Goal: Task Accomplishment & Management: Complete application form

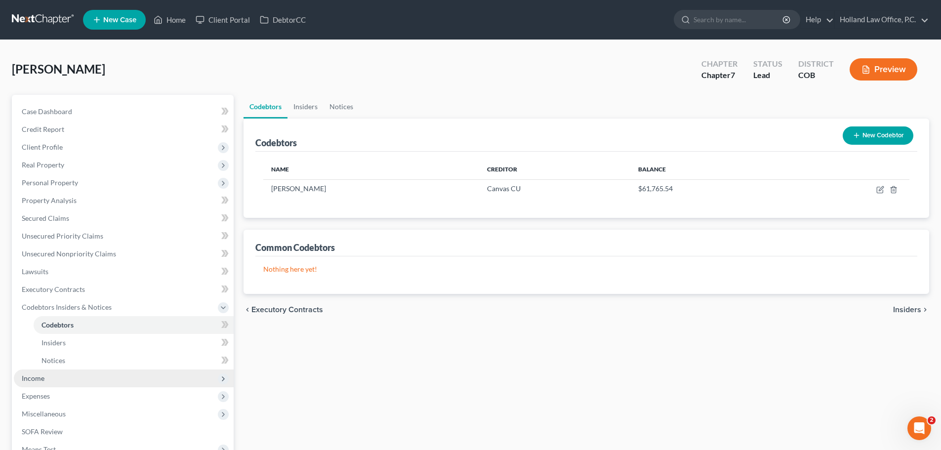
click at [42, 379] on span "Income" at bounding box center [33, 378] width 23 height 8
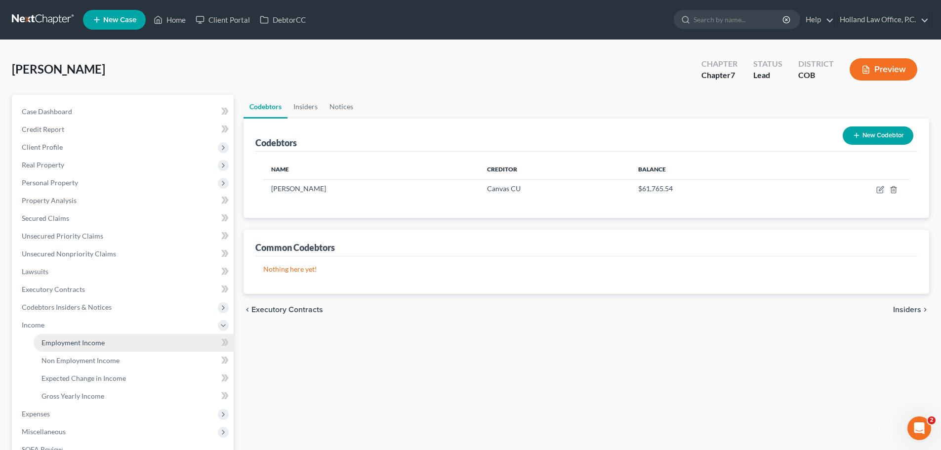
click at [52, 348] on link "Employment Income" at bounding box center [134, 343] width 200 height 18
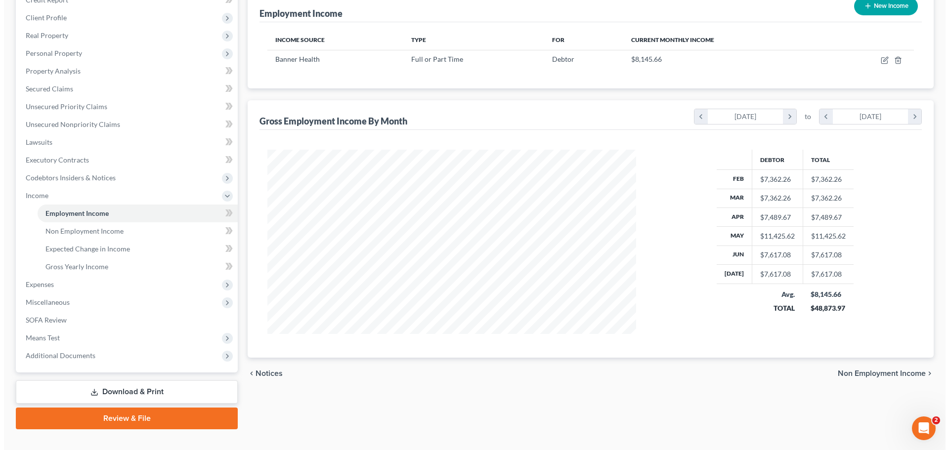
scroll to position [146, 0]
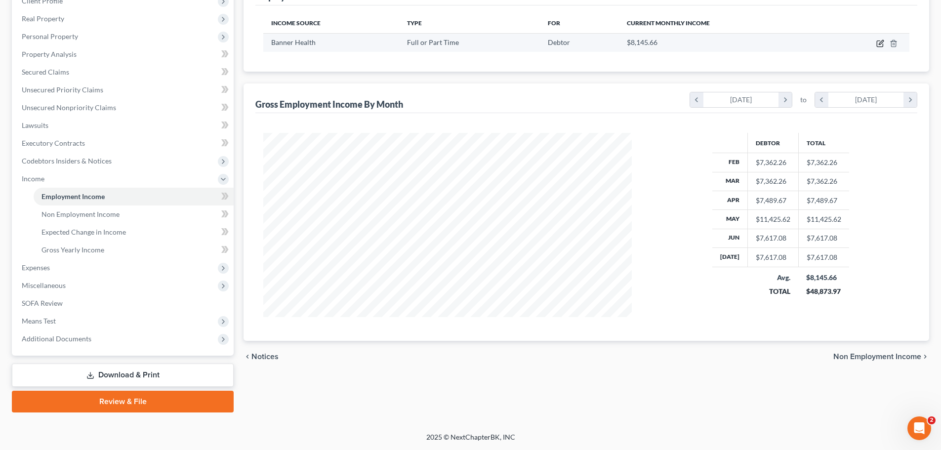
click at [879, 47] on icon "button" at bounding box center [880, 44] width 6 height 6
select select "0"
select select "3"
select select "2"
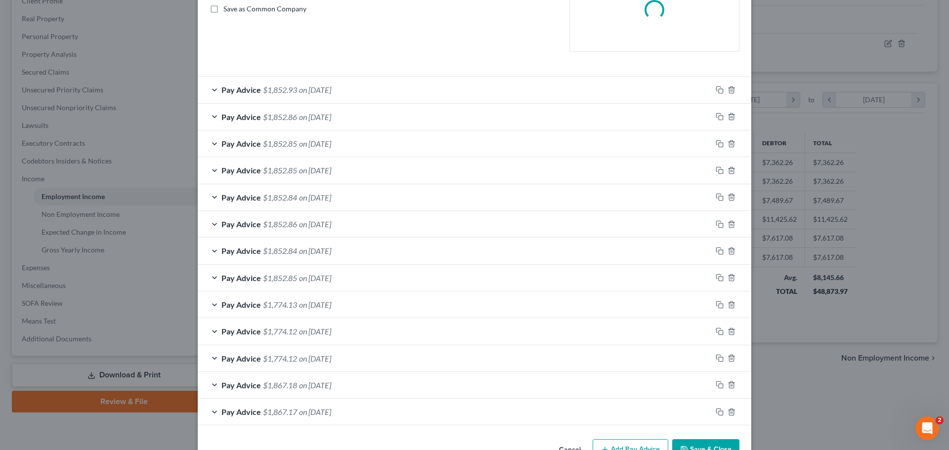
scroll to position [257, 0]
click at [331, 385] on span "on [DATE]" at bounding box center [315, 384] width 32 height 9
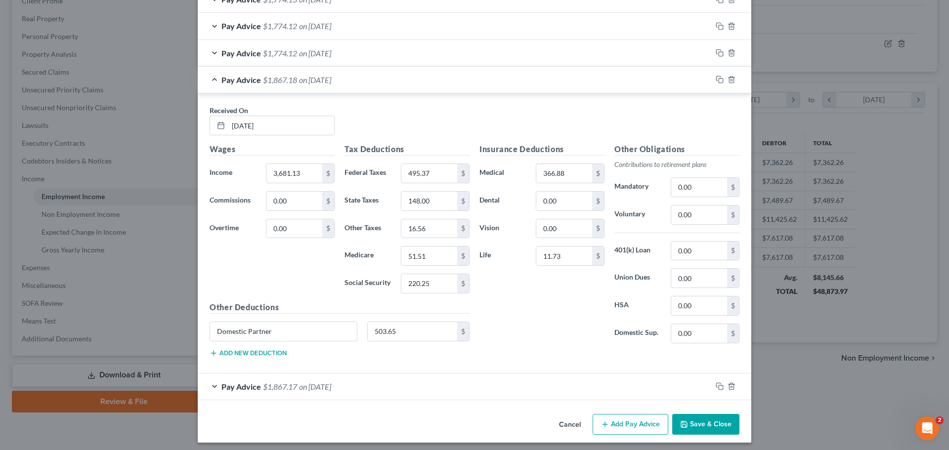
scroll to position [567, 0]
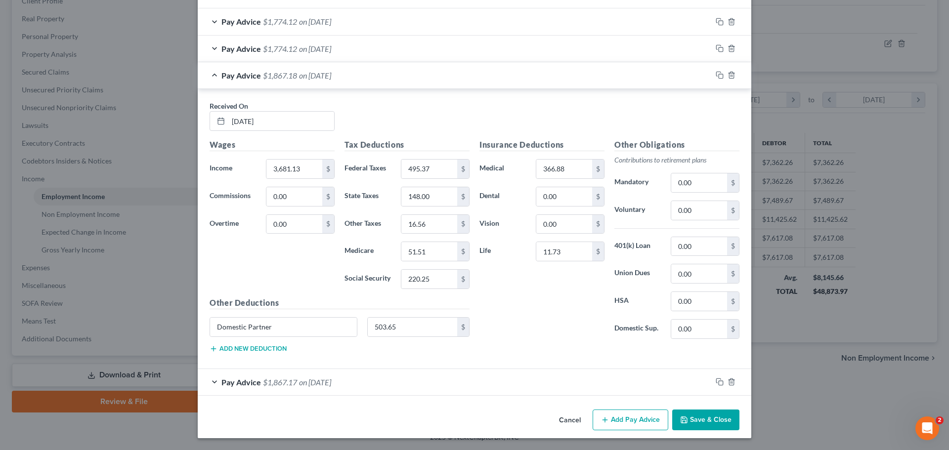
drag, startPoint x: 313, startPoint y: 380, endPoint x: 314, endPoint y: 373, distance: 6.9
click at [314, 380] on span "on [DATE]" at bounding box center [315, 381] width 32 height 9
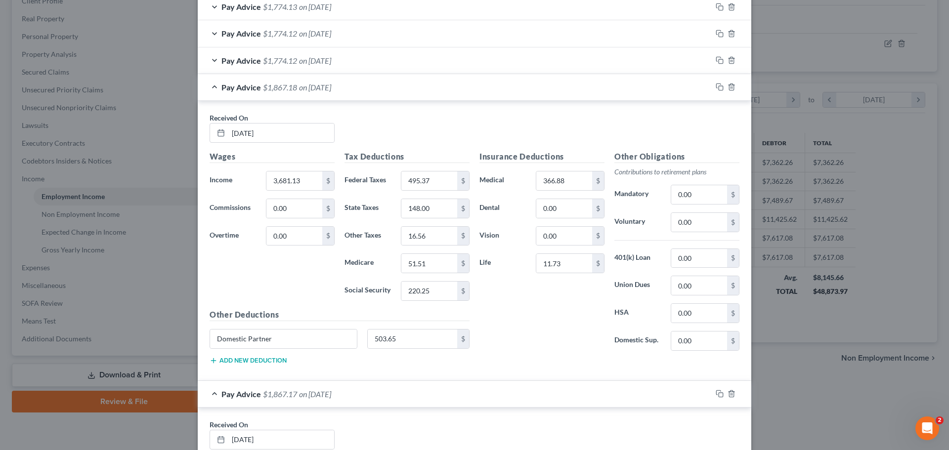
scroll to position [468, 0]
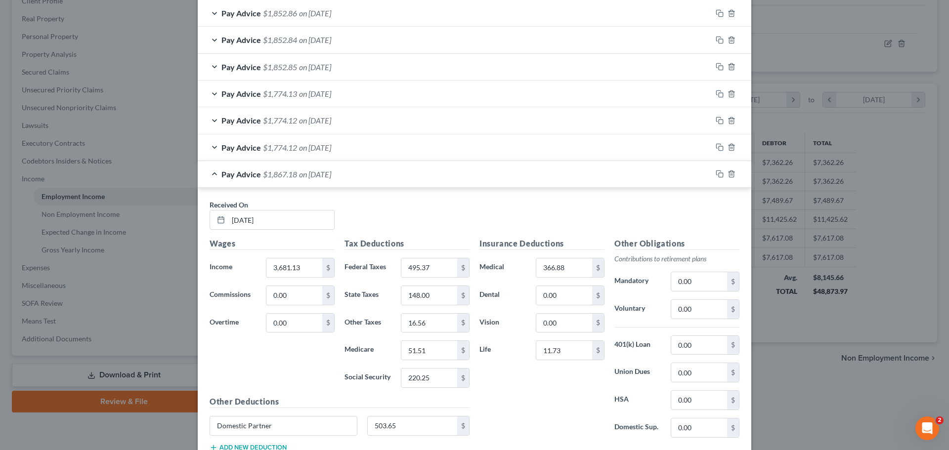
click at [320, 149] on span "on [DATE]" at bounding box center [315, 147] width 32 height 9
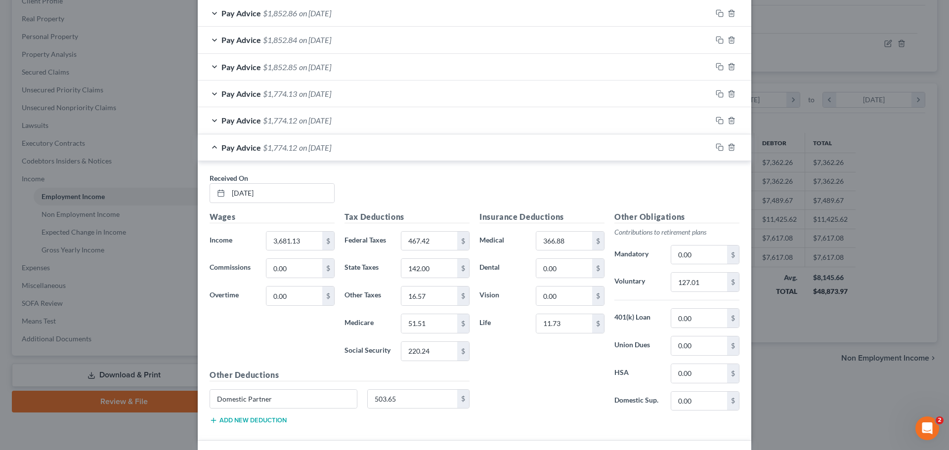
click at [316, 123] on span "on [DATE]" at bounding box center [315, 120] width 32 height 9
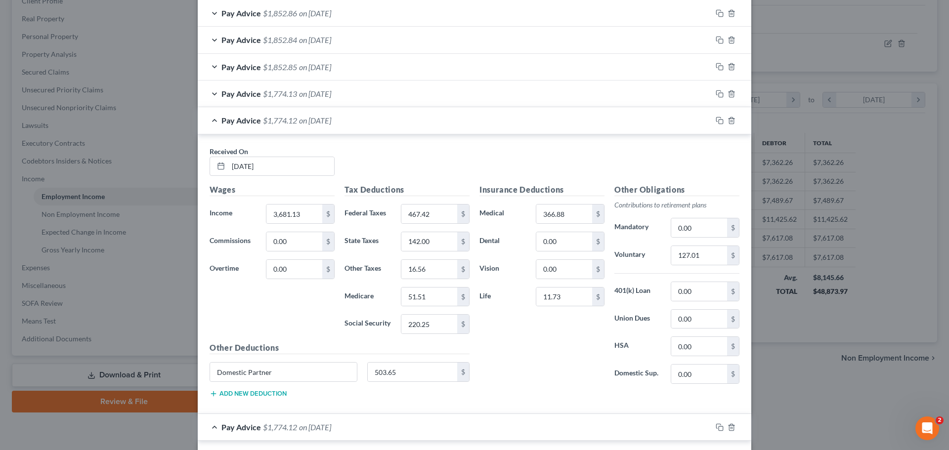
scroll to position [370, 0]
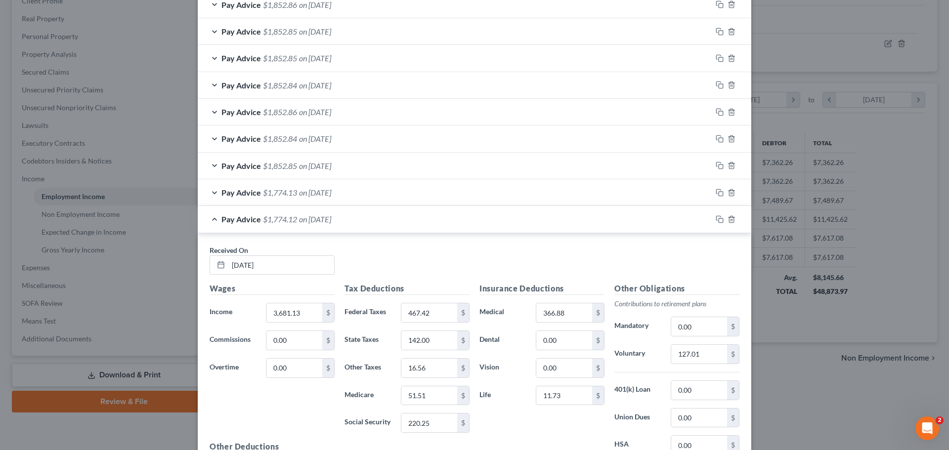
click at [317, 194] on span "on [DATE]" at bounding box center [315, 192] width 32 height 9
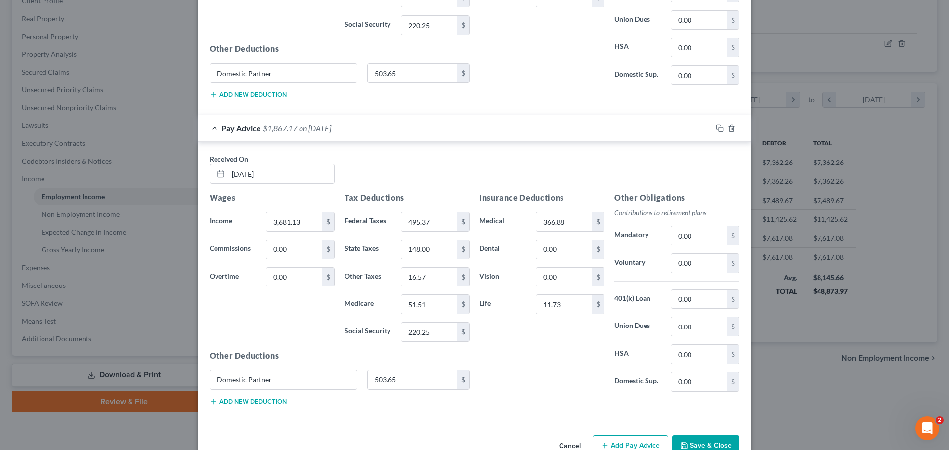
scroll to position [1686, 0]
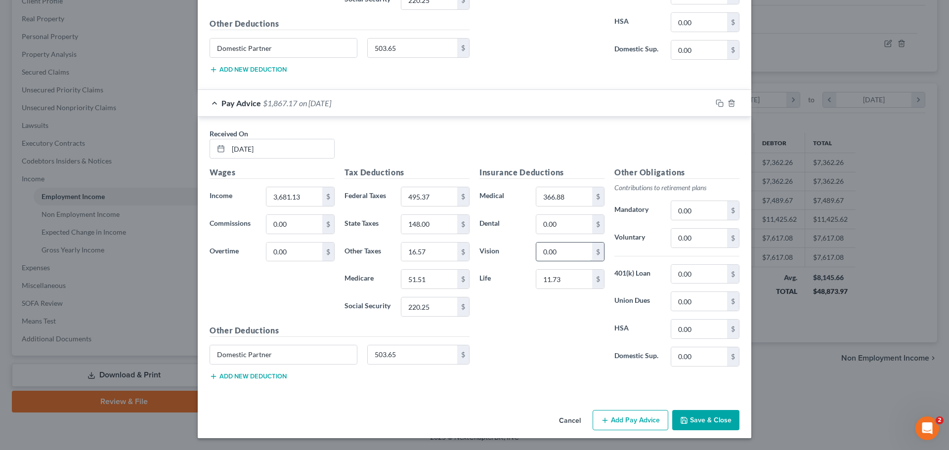
click at [573, 253] on input "0.00" at bounding box center [564, 252] width 56 height 19
type input "503.65"
click at [284, 361] on input "Domestic Partner" at bounding box center [283, 354] width 147 height 19
type input "D"
click at [416, 357] on input "503.65" at bounding box center [413, 354] width 90 height 19
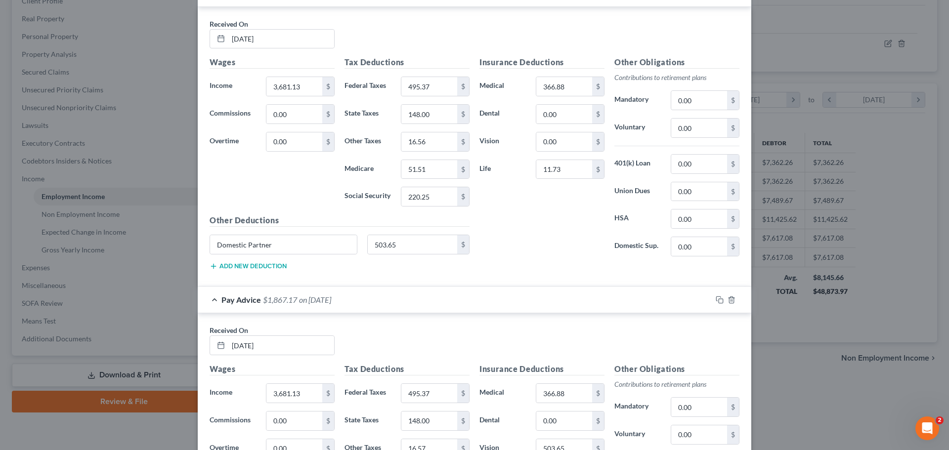
scroll to position [1488, 0]
click at [278, 248] on input "Domestic Partner" at bounding box center [283, 245] width 147 height 19
type input "D"
click at [413, 242] on input "503.65" at bounding box center [413, 245] width 90 height 19
click at [571, 143] on input "0.00" at bounding box center [564, 142] width 56 height 19
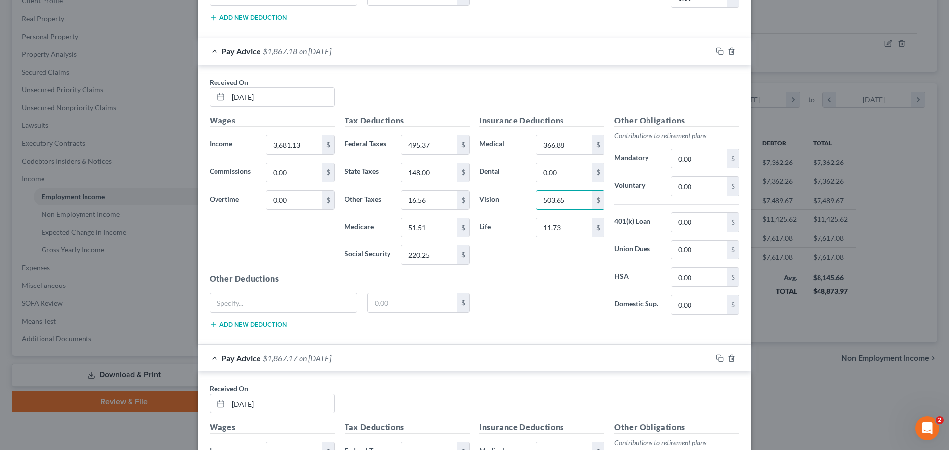
scroll to position [1291, 0]
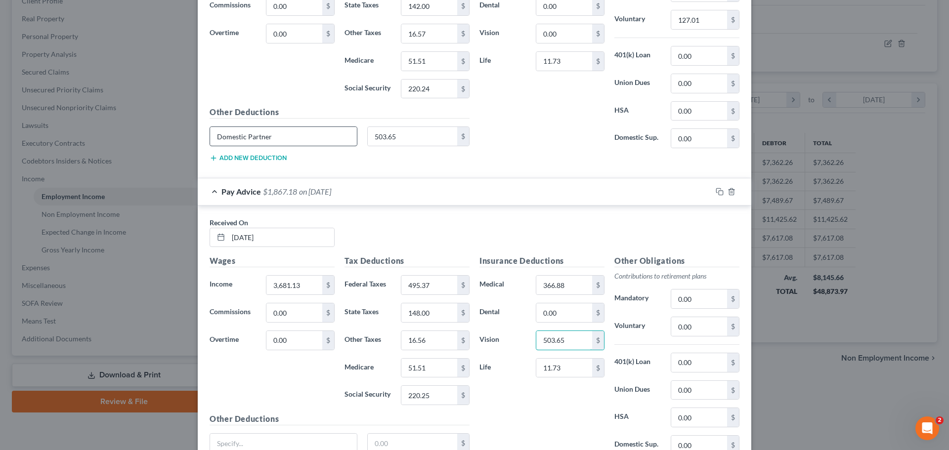
type input "503.65"
click at [351, 136] on input "Domestic Partner" at bounding box center [283, 136] width 147 height 19
type input "D"
click at [402, 136] on input "503.65" at bounding box center [413, 136] width 90 height 19
click at [574, 35] on input "0.00" at bounding box center [564, 33] width 56 height 19
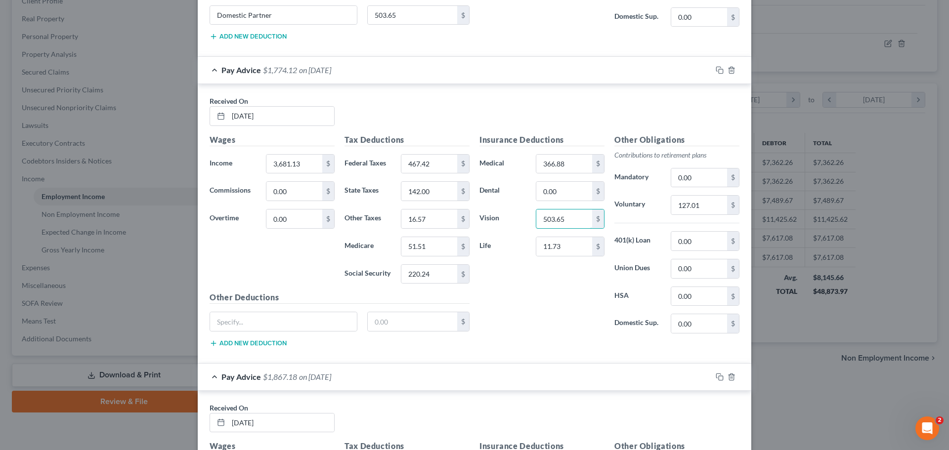
scroll to position [1044, 0]
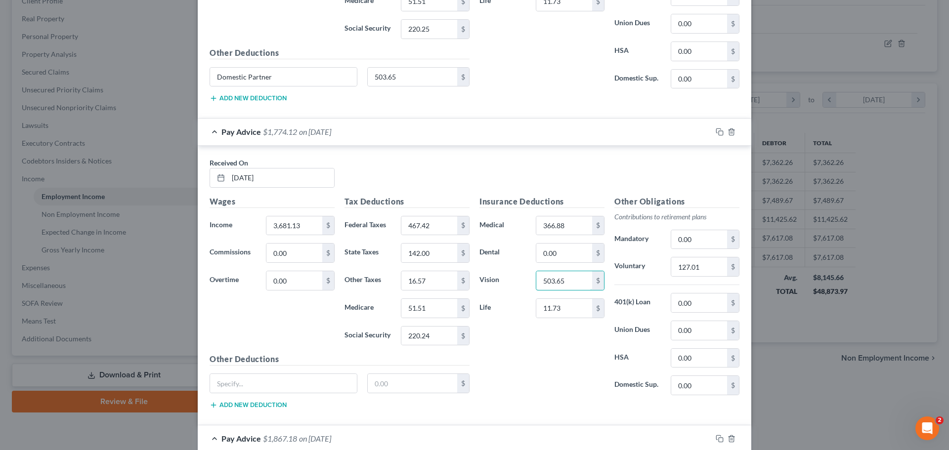
type input "503.65"
click at [375, 130] on div "Pay Advice $1,774.12 on [DATE]" at bounding box center [455, 132] width 514 height 26
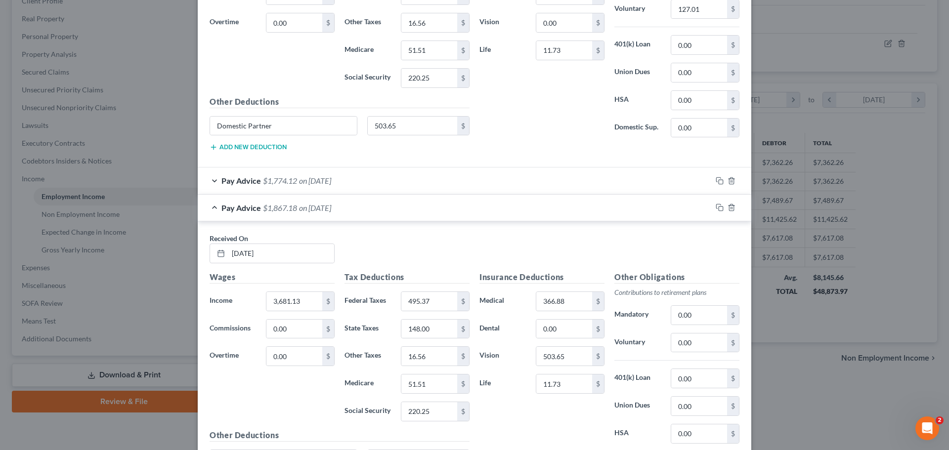
scroll to position [994, 0]
click at [358, 184] on div "Pay Advice $1,774.12 on [DATE]" at bounding box center [455, 181] width 514 height 26
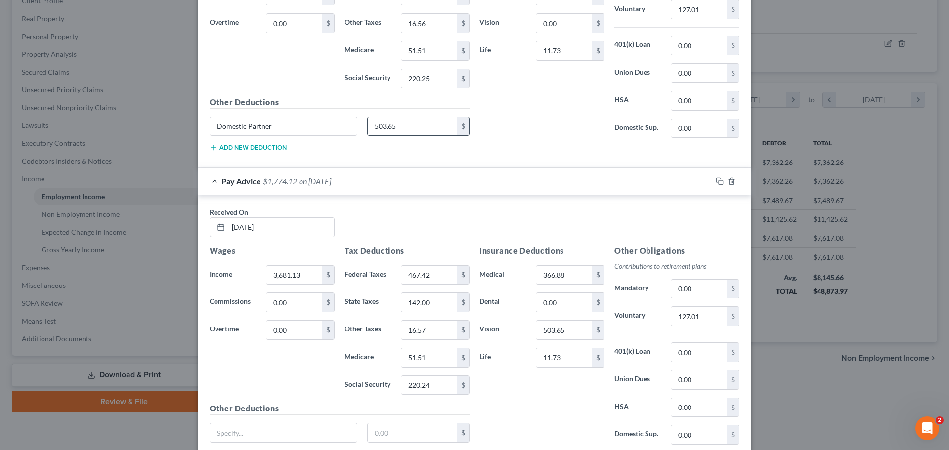
click at [414, 127] on input "503.65" at bounding box center [413, 126] width 90 height 19
click at [308, 127] on input "Domestic Partner" at bounding box center [283, 126] width 147 height 19
type input "D"
click at [566, 27] on input "0.00" at bounding box center [564, 23] width 56 height 19
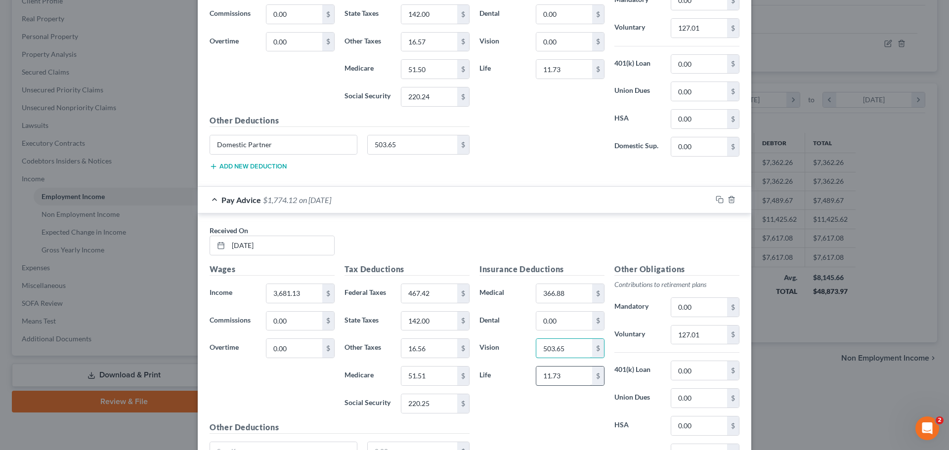
scroll to position [599, 0]
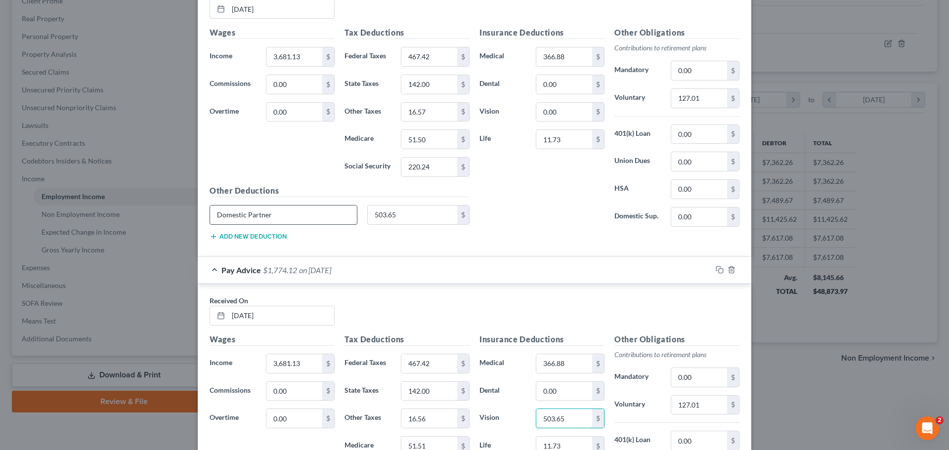
type input "503.65"
click at [317, 219] on input "Domestic Partner" at bounding box center [283, 215] width 147 height 19
type input "D"
click at [416, 215] on input "503.65" at bounding box center [413, 215] width 90 height 19
click at [571, 115] on input "0.00" at bounding box center [564, 112] width 56 height 19
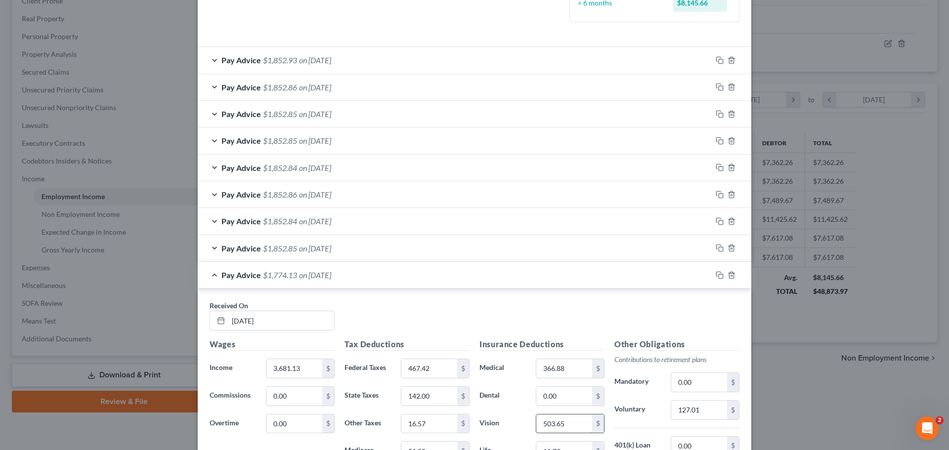
scroll to position [204, 0]
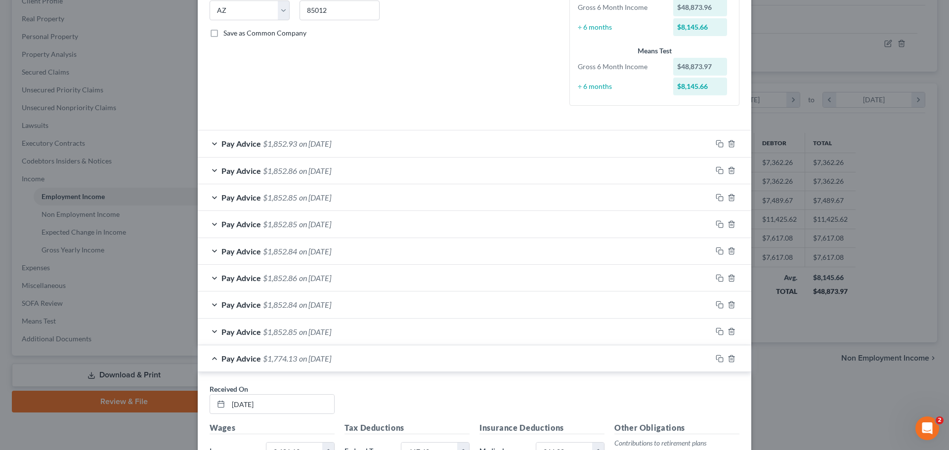
type input "503.65"
click at [331, 335] on span "on [DATE]" at bounding box center [315, 331] width 32 height 9
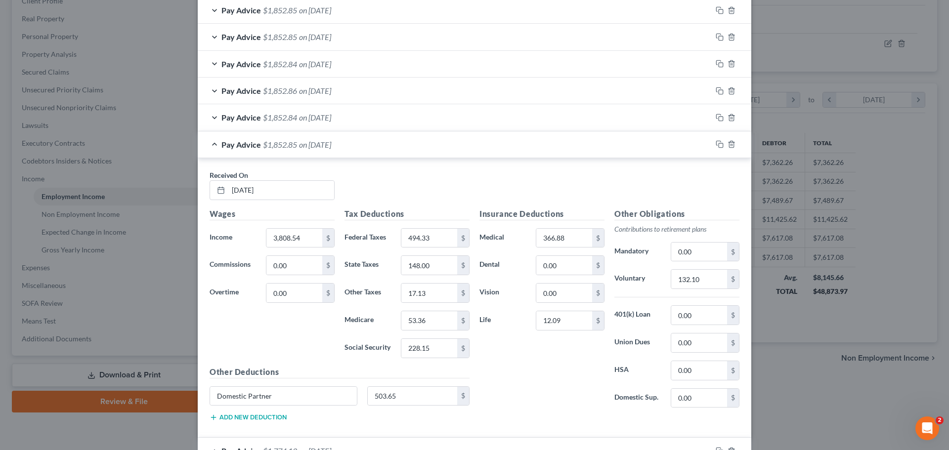
scroll to position [451, 0]
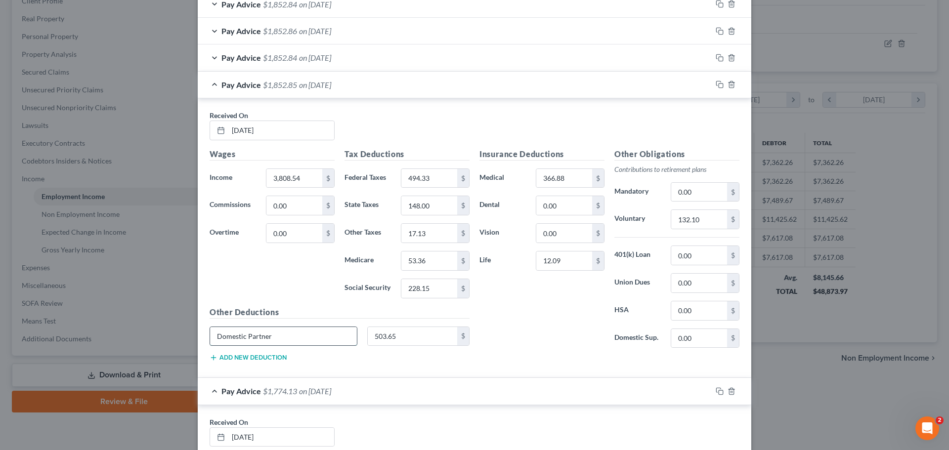
click at [338, 337] on input "Domestic Partner" at bounding box center [283, 336] width 147 height 19
type input "D"
click at [417, 337] on input "503.65" at bounding box center [413, 336] width 90 height 19
click at [570, 237] on input "0.00" at bounding box center [564, 233] width 56 height 19
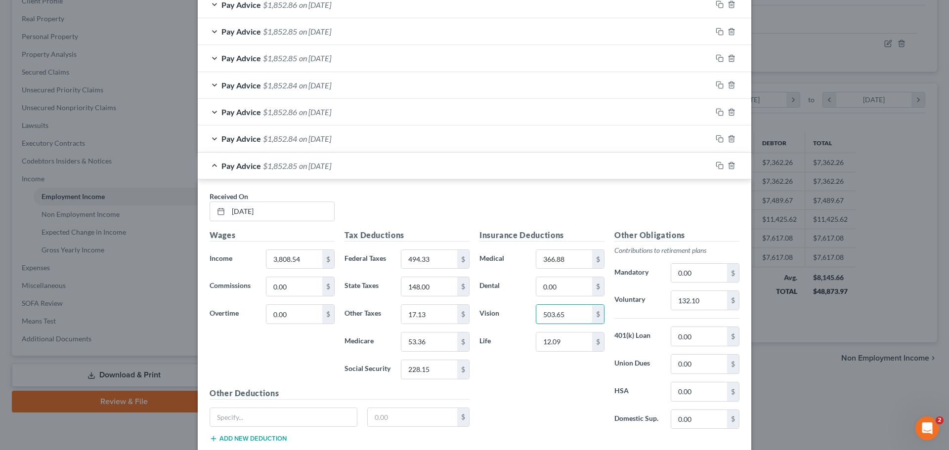
scroll to position [302, 0]
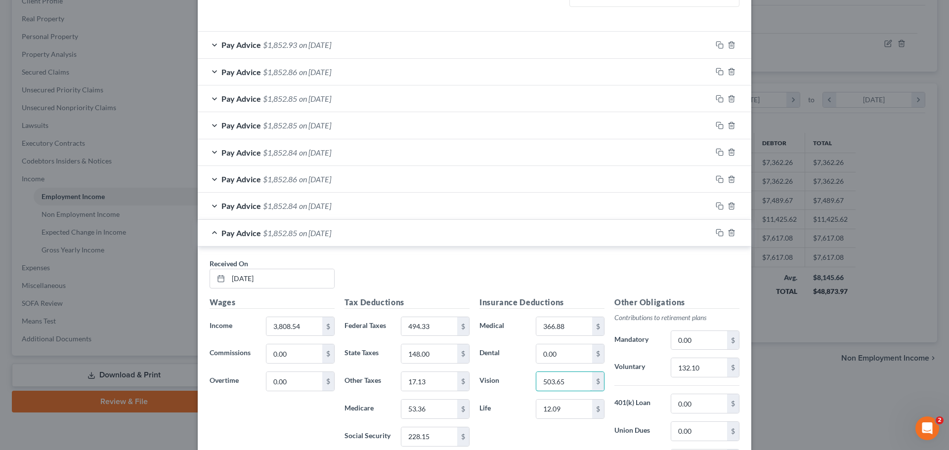
type input "503.65"
click at [331, 209] on span "on [DATE]" at bounding box center [315, 205] width 32 height 9
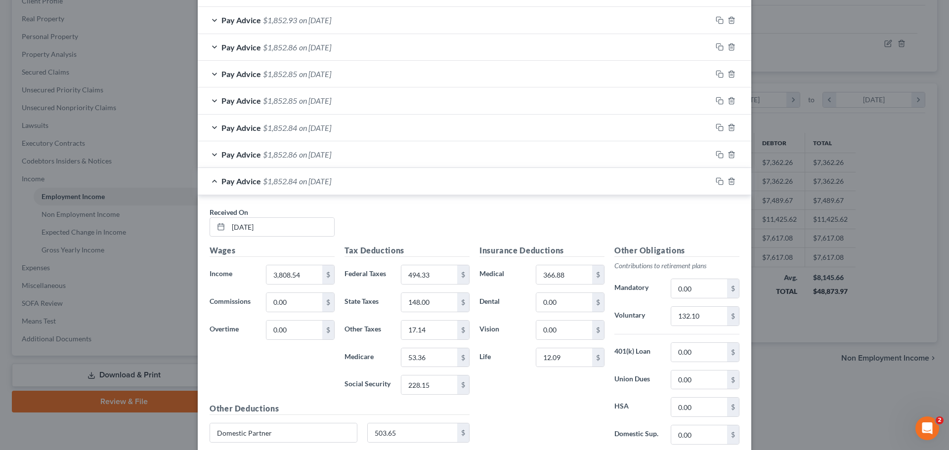
scroll to position [352, 0]
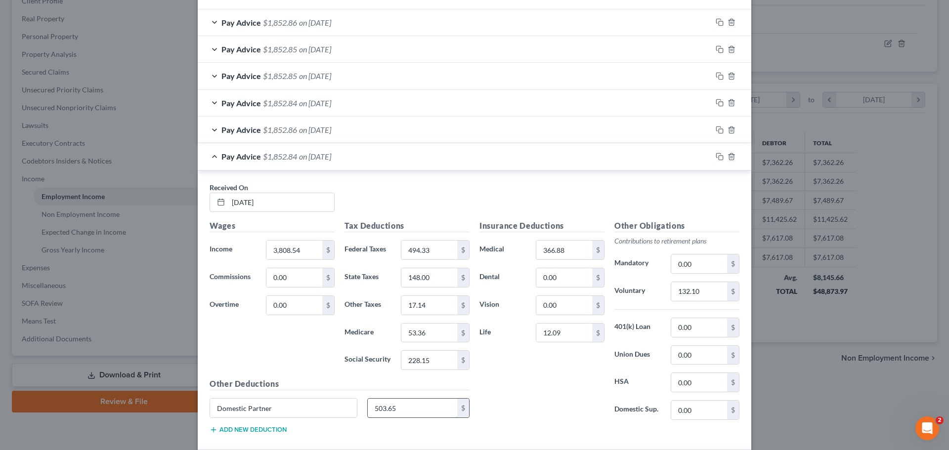
click at [430, 406] on input "503.65" at bounding box center [413, 408] width 90 height 19
click at [585, 309] on input "0.00" at bounding box center [564, 305] width 56 height 19
type input "503.65"
click at [333, 398] on div "Domestic Partner" at bounding box center [283, 408] width 148 height 20
click at [307, 410] on input "Domestic Partner" at bounding box center [283, 408] width 147 height 19
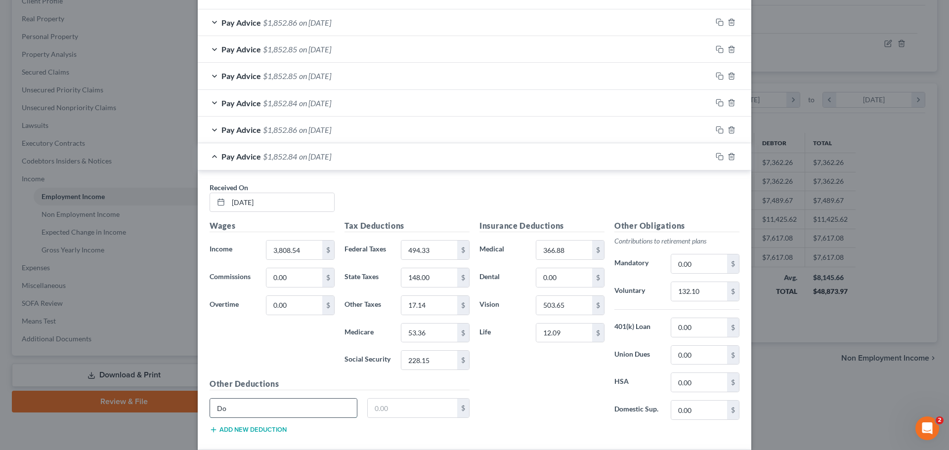
type input "D"
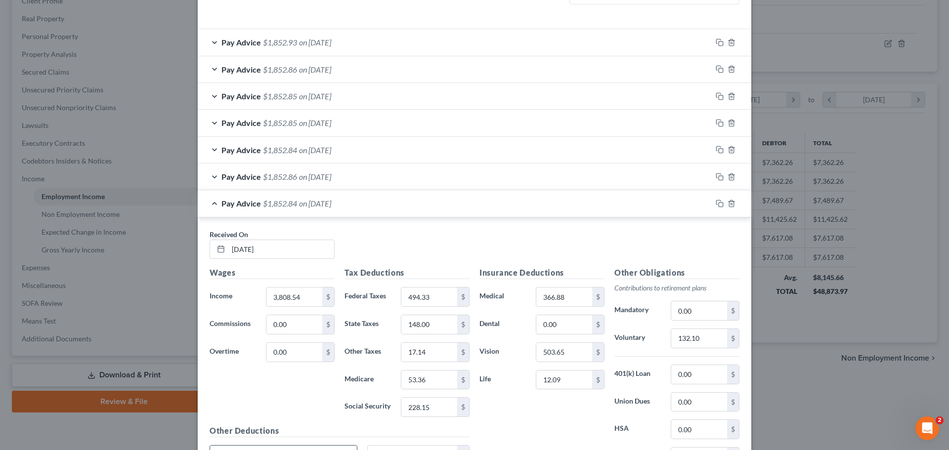
scroll to position [253, 0]
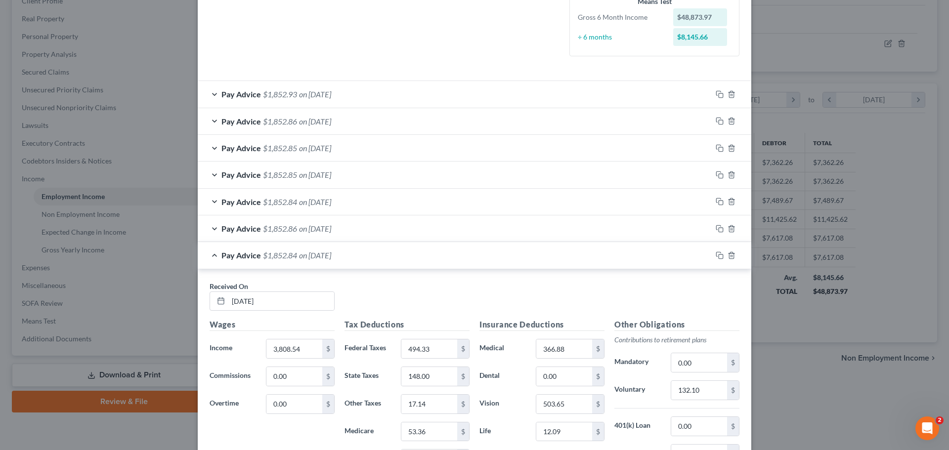
click at [321, 231] on span "on [DATE]" at bounding box center [315, 228] width 32 height 9
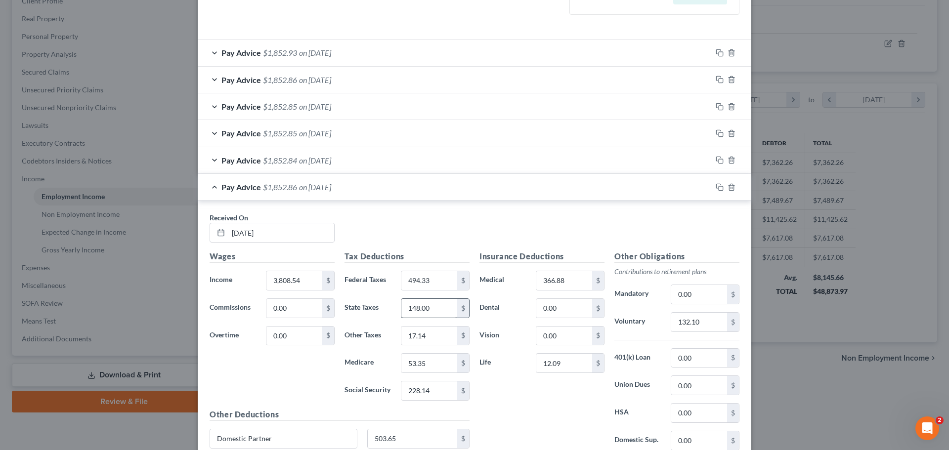
scroll to position [352, 0]
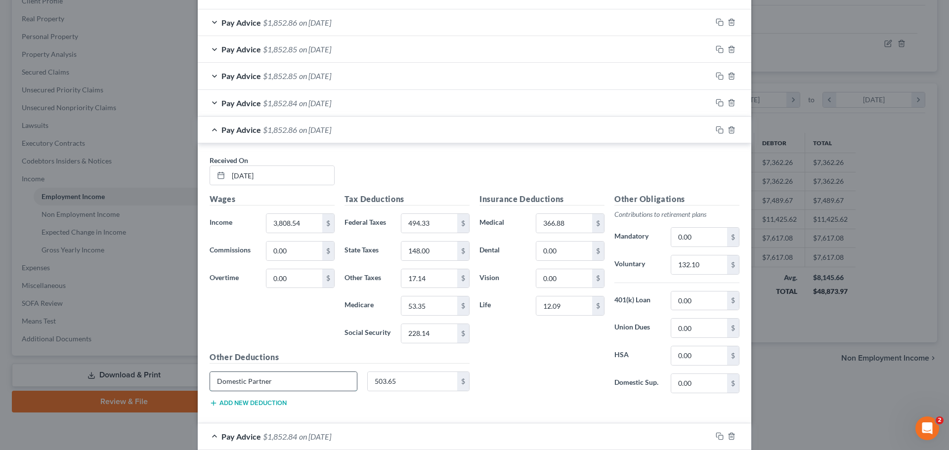
click at [333, 376] on input "Domestic Partner" at bounding box center [283, 381] width 147 height 19
type input "D"
click at [435, 381] on input "503.65" at bounding box center [413, 381] width 90 height 19
click at [565, 282] on input "0.00" at bounding box center [564, 278] width 56 height 19
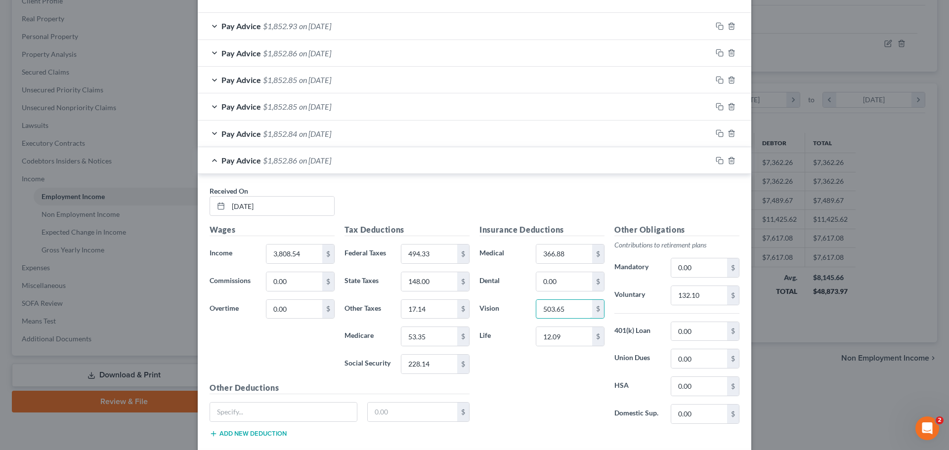
scroll to position [253, 0]
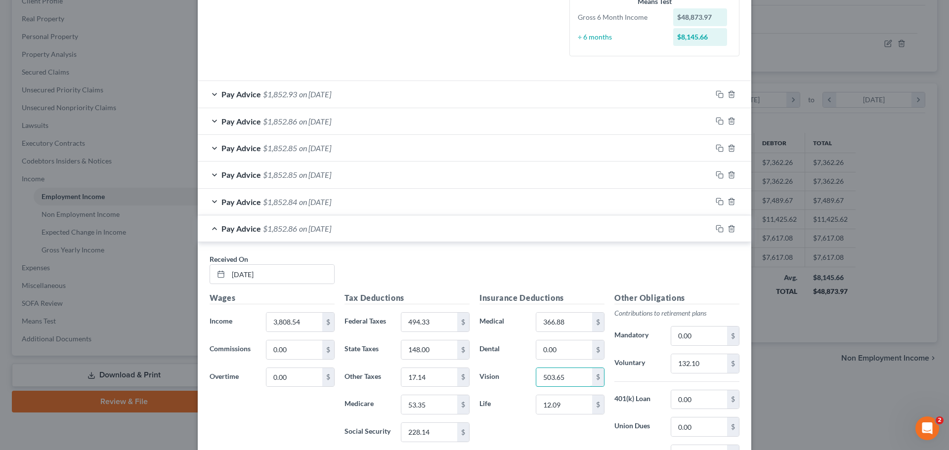
type input "503.65"
click at [336, 207] on div "Pay Advice $1,852.84 on [DATE]" at bounding box center [455, 202] width 514 height 26
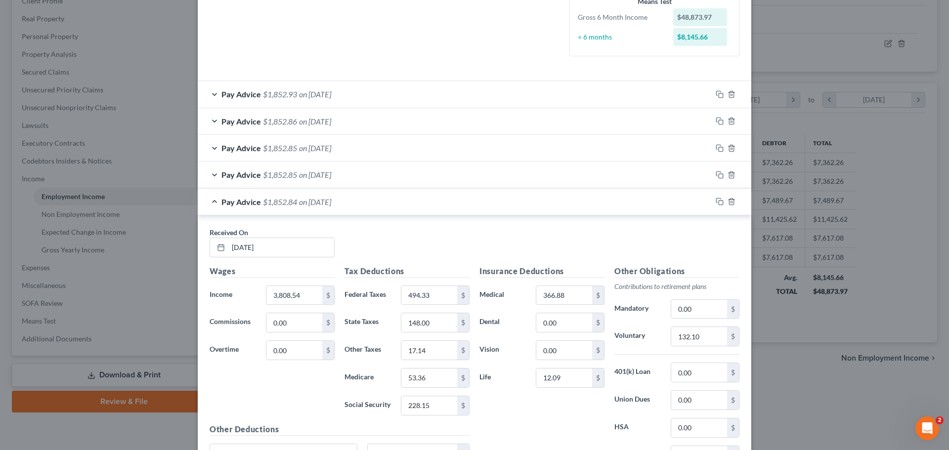
scroll to position [401, 0]
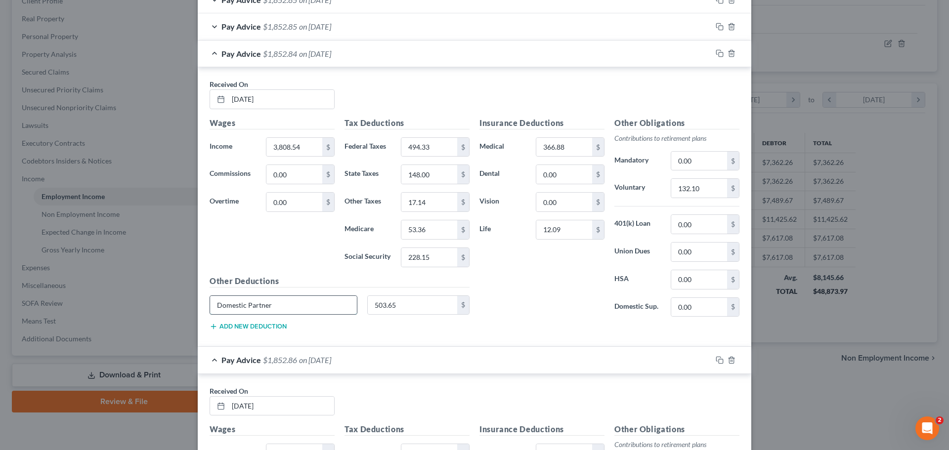
click at [303, 303] on input "Domestic Partner" at bounding box center [283, 305] width 147 height 19
type input "D"
click at [403, 304] on input "503.65" at bounding box center [413, 305] width 90 height 19
click at [577, 208] on input "0.00" at bounding box center [564, 202] width 56 height 19
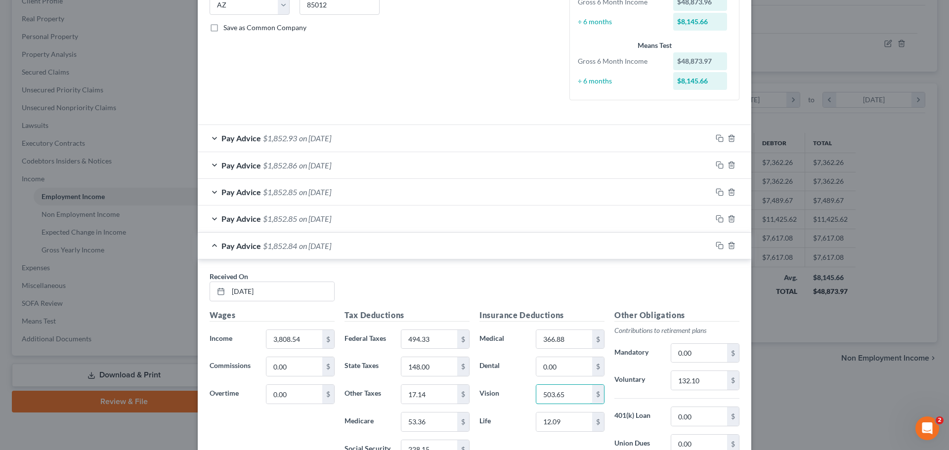
scroll to position [204, 0]
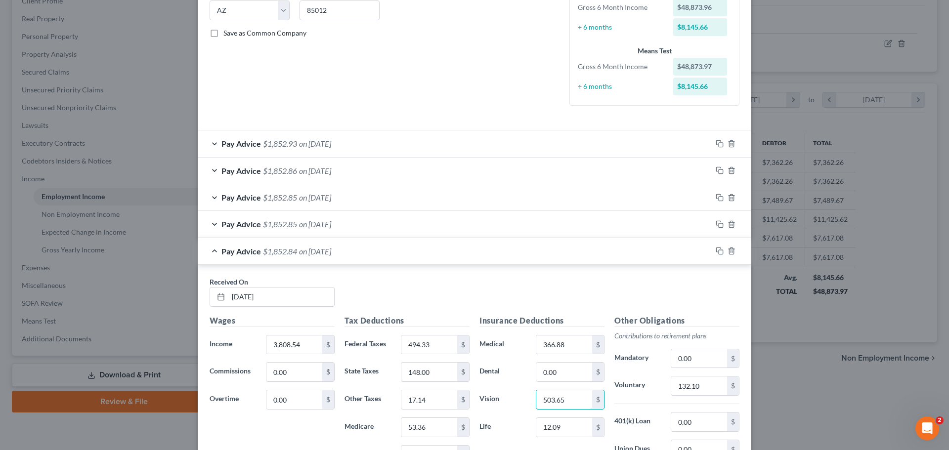
type input "503.65"
click at [331, 226] on span "on [DATE]" at bounding box center [315, 223] width 32 height 9
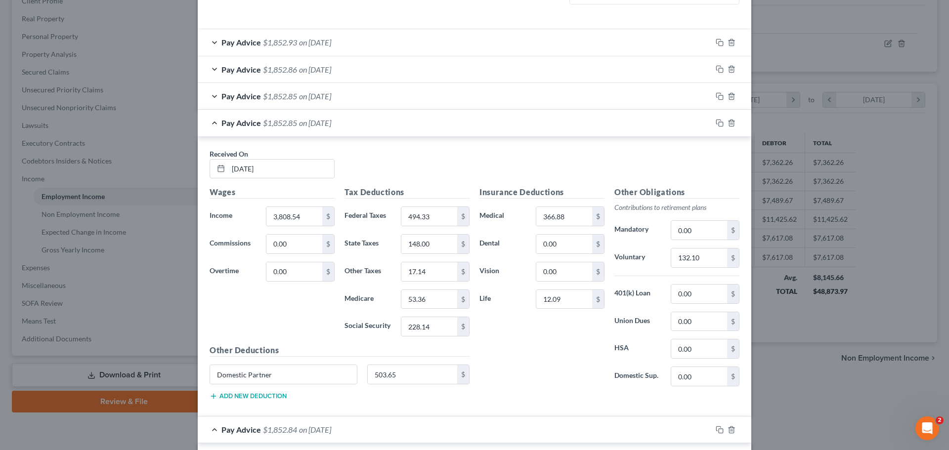
scroll to position [401, 0]
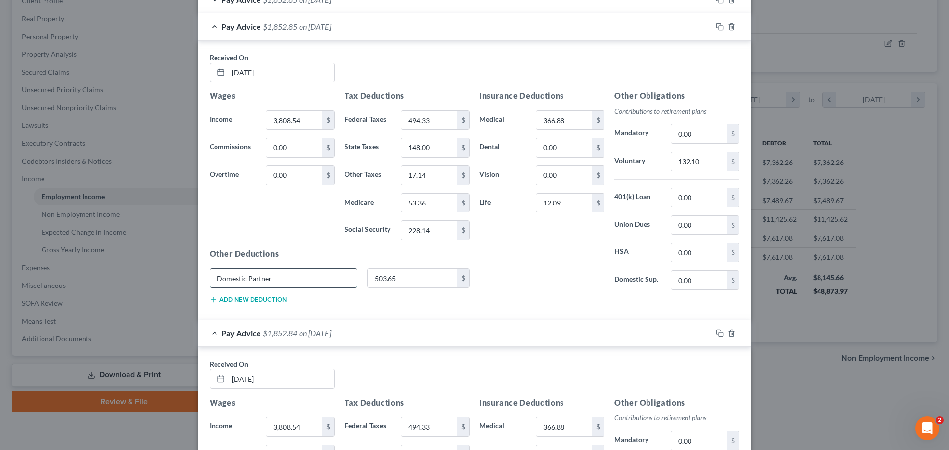
click at [304, 279] on input "Domestic Partner" at bounding box center [283, 278] width 147 height 19
type input "D"
click at [397, 280] on input "503.65" at bounding box center [413, 278] width 90 height 19
click at [573, 177] on input "0.00" at bounding box center [564, 175] width 56 height 19
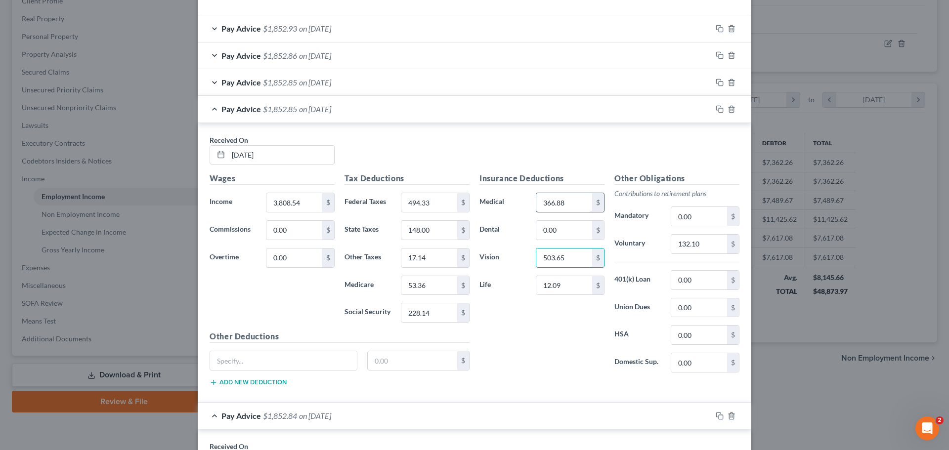
scroll to position [253, 0]
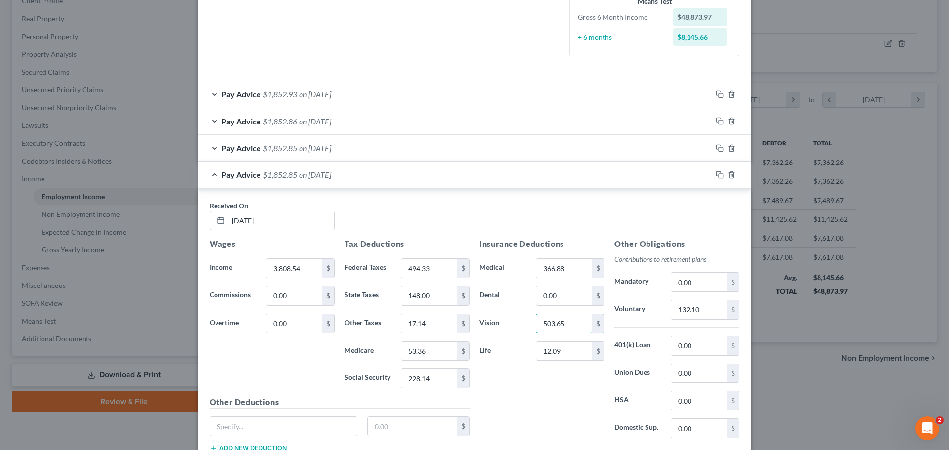
type input "503.65"
click at [328, 150] on span "on [DATE]" at bounding box center [315, 147] width 32 height 9
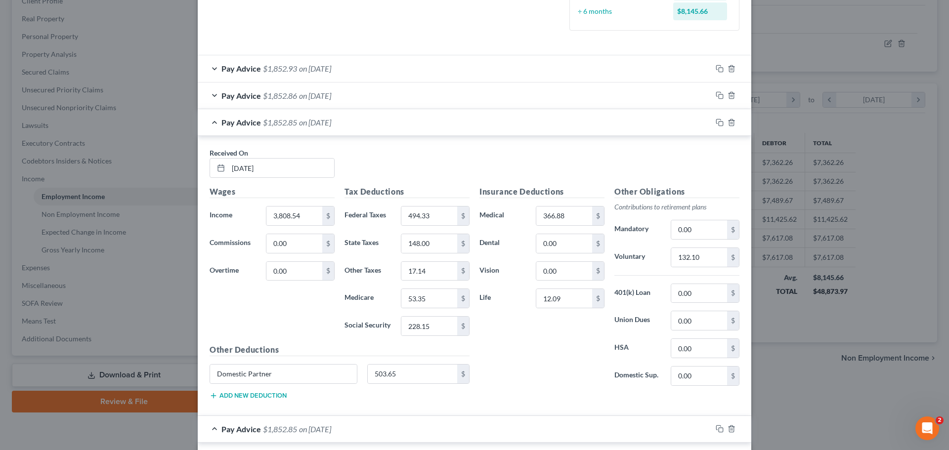
scroll to position [302, 0]
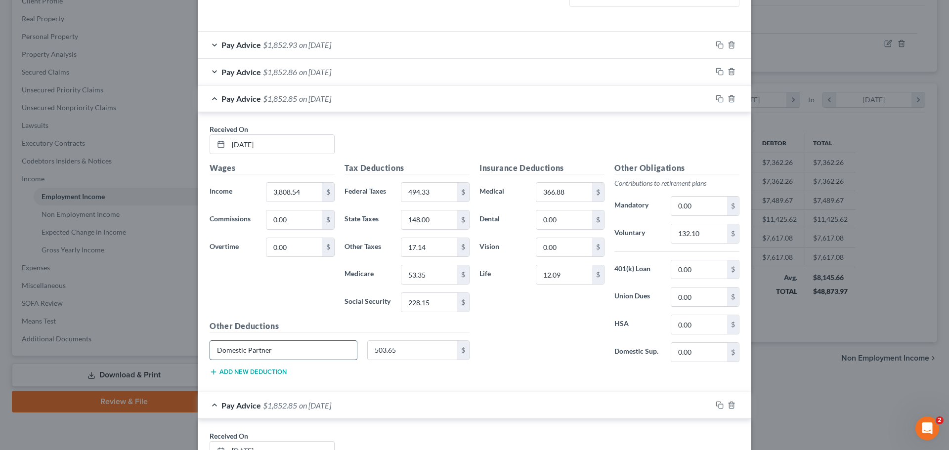
click at [318, 343] on input "Domestic Partner" at bounding box center [283, 350] width 147 height 19
type input "D"
click at [411, 353] on input "503.65" at bounding box center [413, 350] width 90 height 19
click at [576, 250] on input "0.00" at bounding box center [564, 247] width 56 height 19
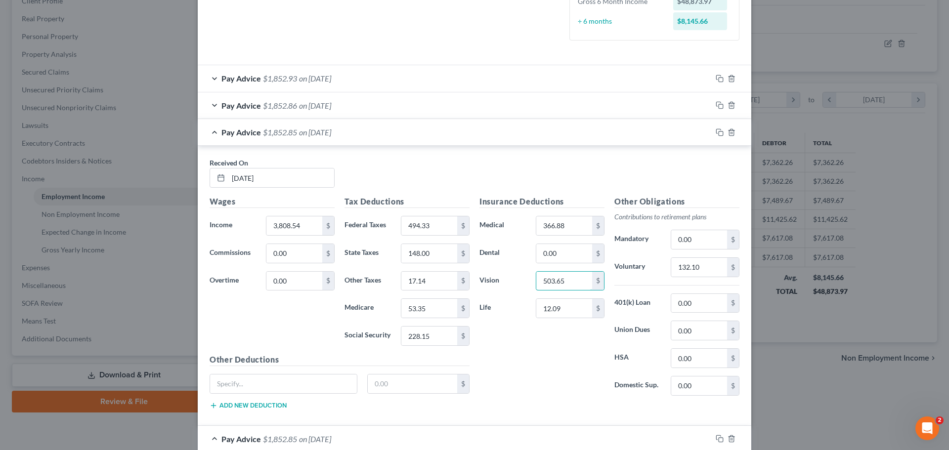
scroll to position [204, 0]
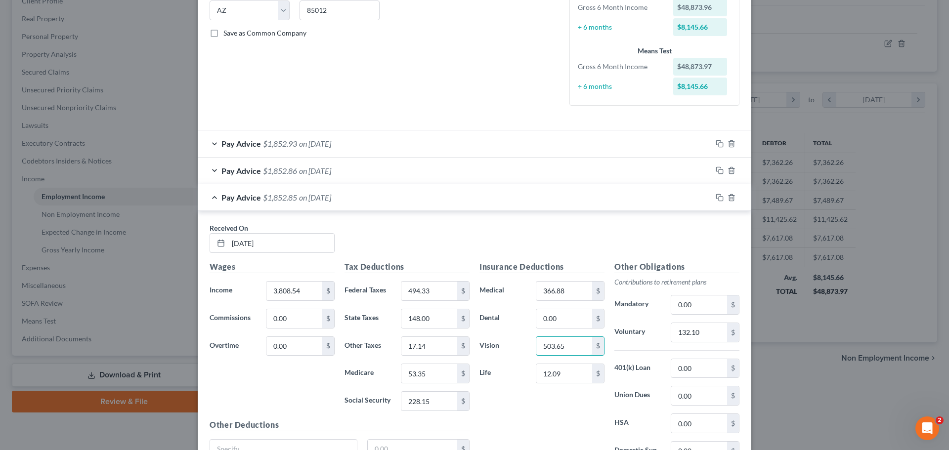
type input "503.65"
click at [313, 174] on span "on [DATE]" at bounding box center [315, 170] width 32 height 9
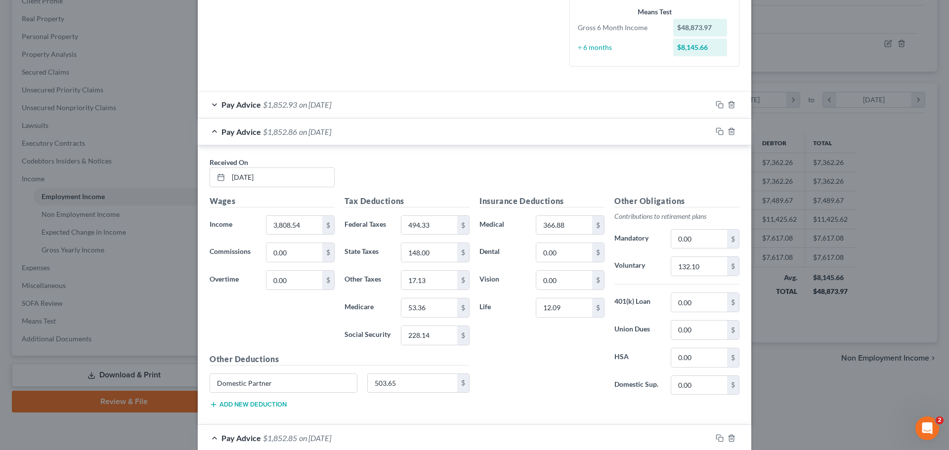
scroll to position [302, 0]
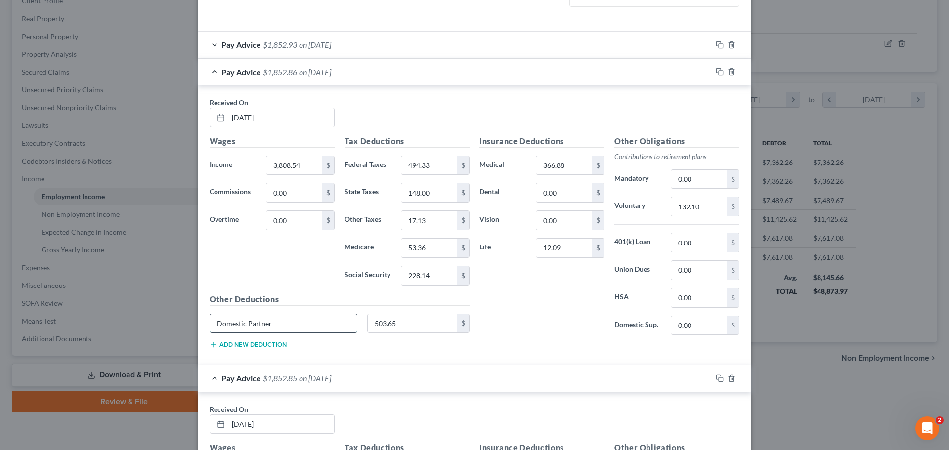
click at [291, 323] on input "Domestic Partner" at bounding box center [283, 323] width 147 height 19
type input "D"
click at [404, 324] on input "503.65" at bounding box center [413, 323] width 90 height 19
click at [565, 221] on input "0.00" at bounding box center [564, 220] width 56 height 19
type input "503.65"
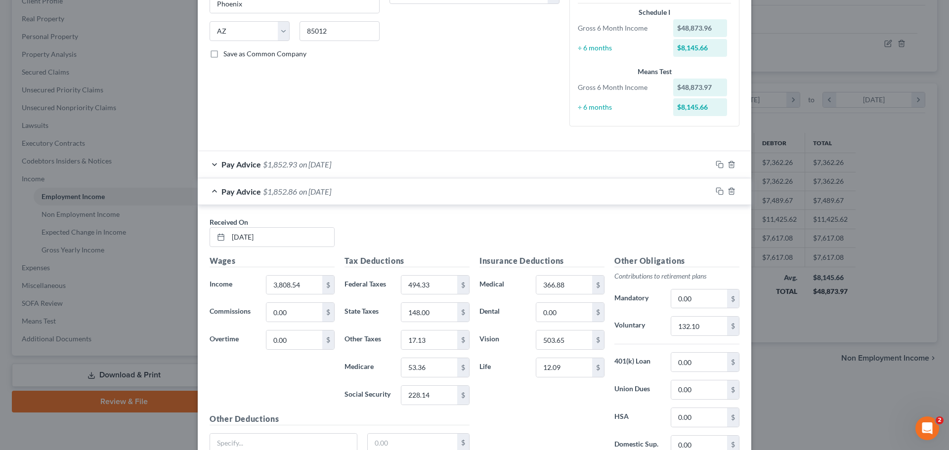
scroll to position [174, 0]
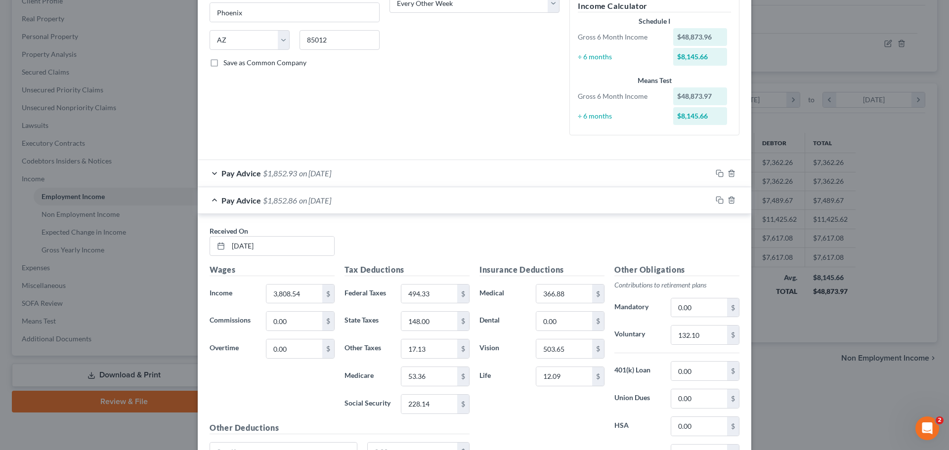
click at [367, 174] on div "Pay Advice $1,852.93 on [DATE]" at bounding box center [455, 173] width 514 height 26
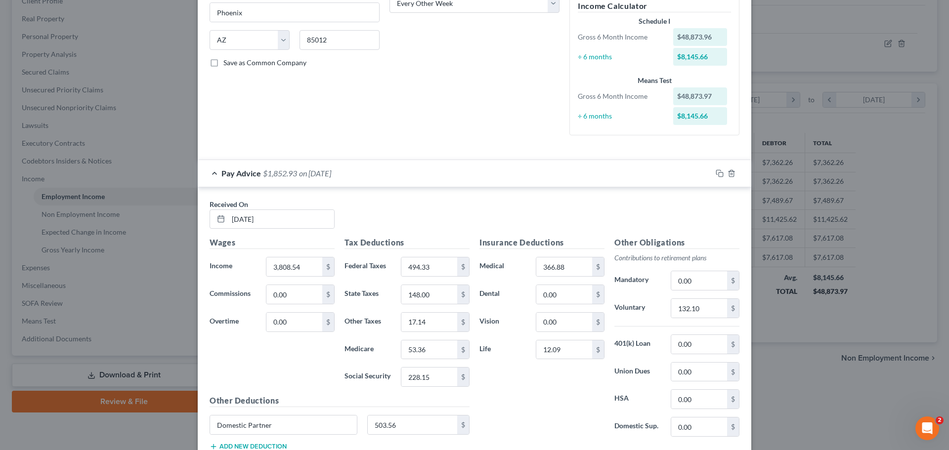
scroll to position [223, 0]
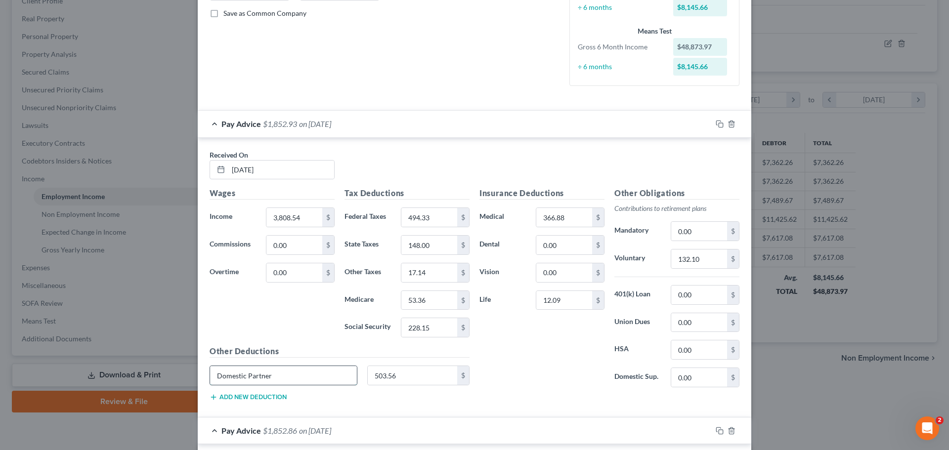
click at [335, 374] on input "Domestic Partner" at bounding box center [283, 375] width 147 height 19
type input "D"
click at [418, 378] on input "503.56" at bounding box center [413, 375] width 90 height 19
click at [572, 267] on input "0.00" at bounding box center [564, 272] width 56 height 19
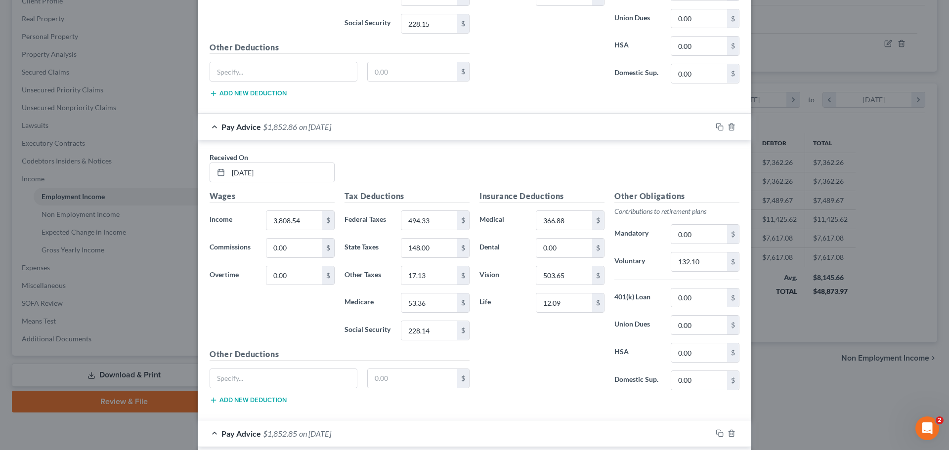
scroll to position [569, 0]
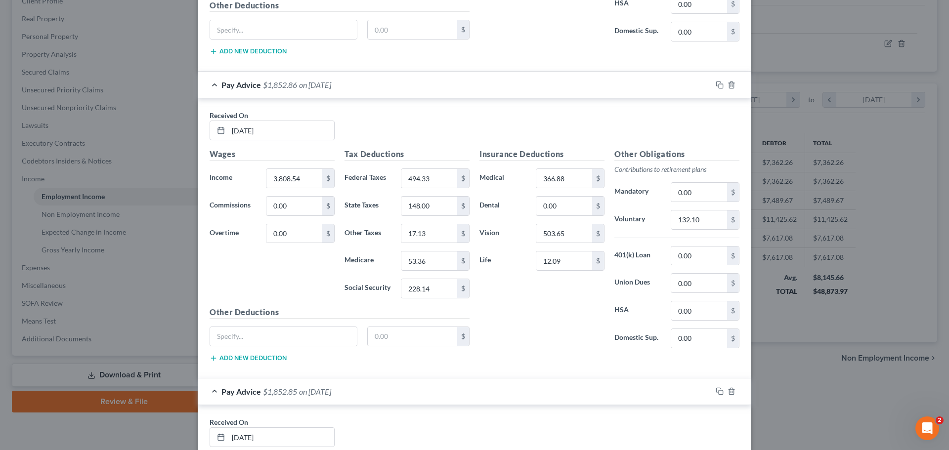
type input "503.65"
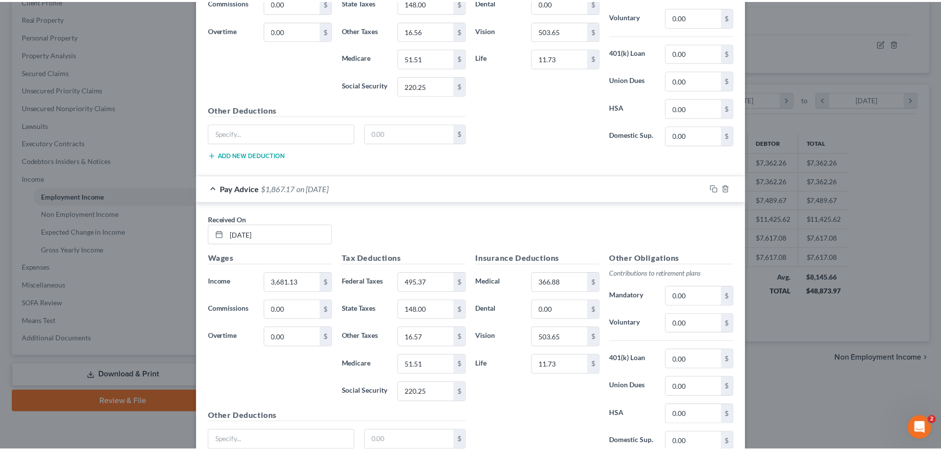
scroll to position [3925, 0]
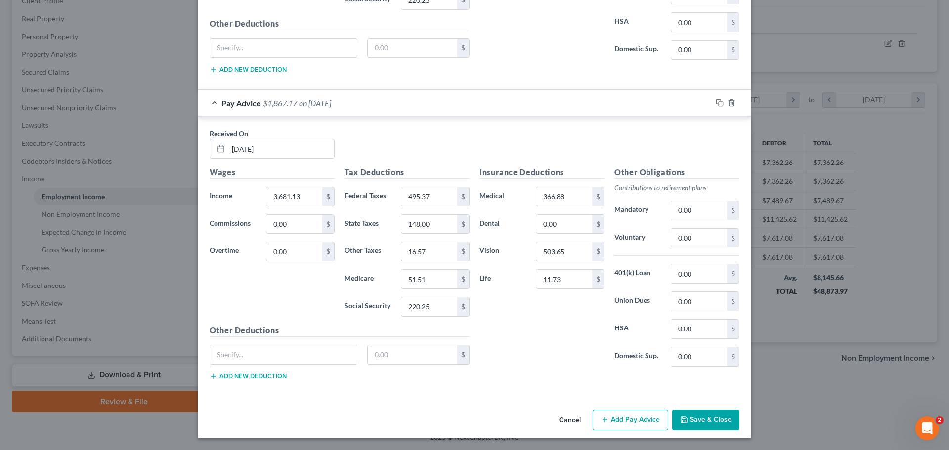
click at [718, 422] on button "Save & Close" at bounding box center [705, 420] width 67 height 21
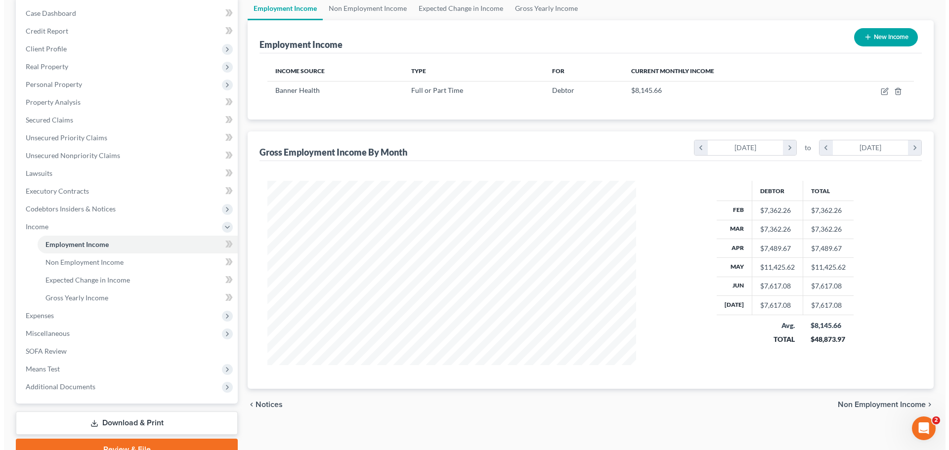
scroll to position [47, 0]
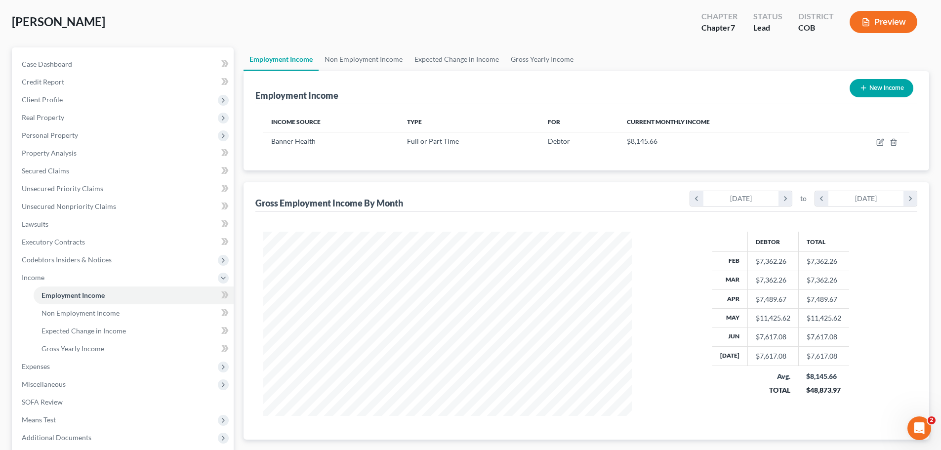
click at [878, 13] on button "Preview" at bounding box center [884, 22] width 68 height 22
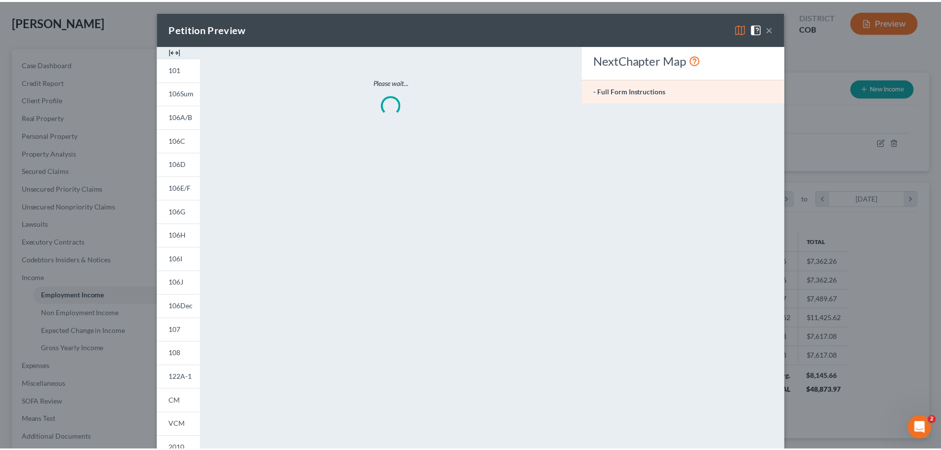
scroll to position [186, 392]
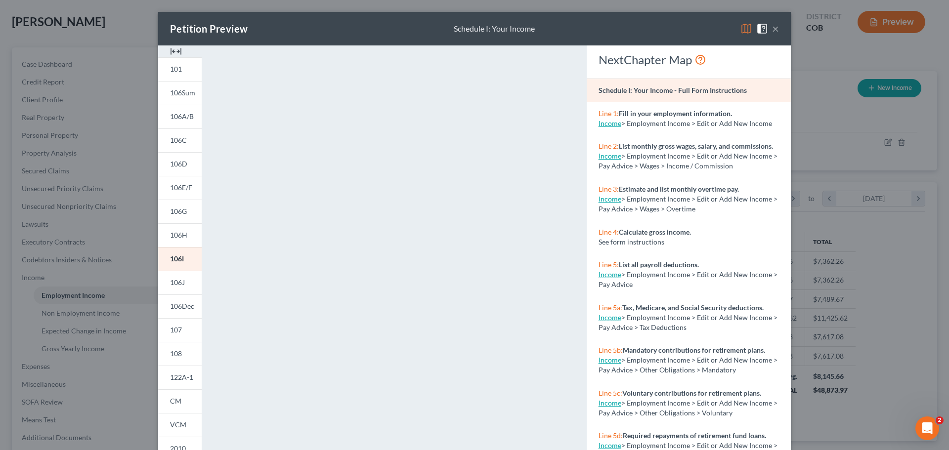
click at [772, 28] on button "×" at bounding box center [775, 29] width 7 height 12
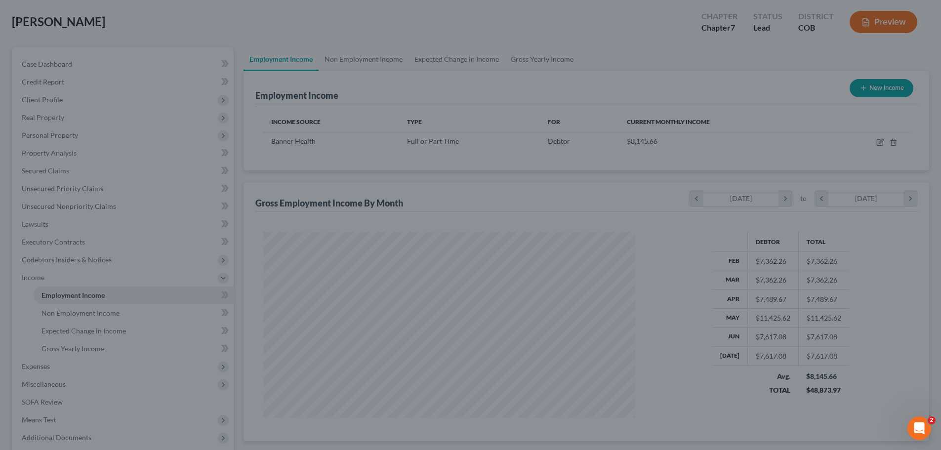
scroll to position [493907, 493703]
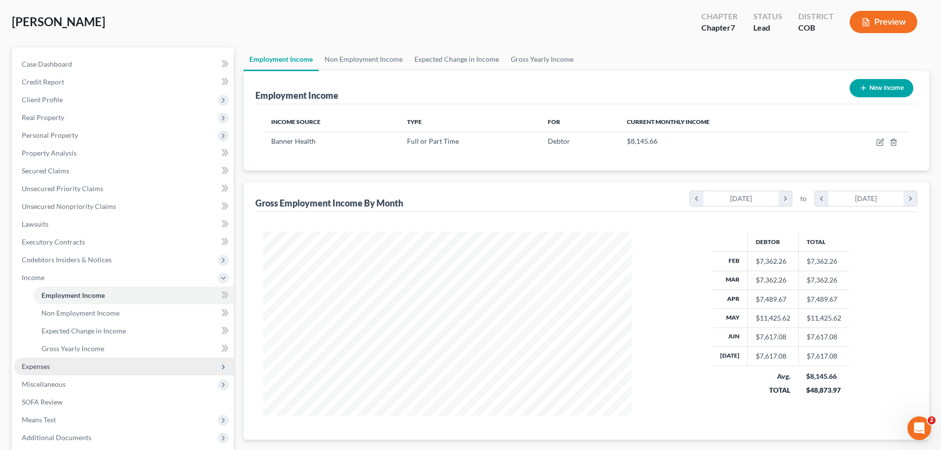
click at [41, 371] on span "Expenses" at bounding box center [124, 367] width 220 height 18
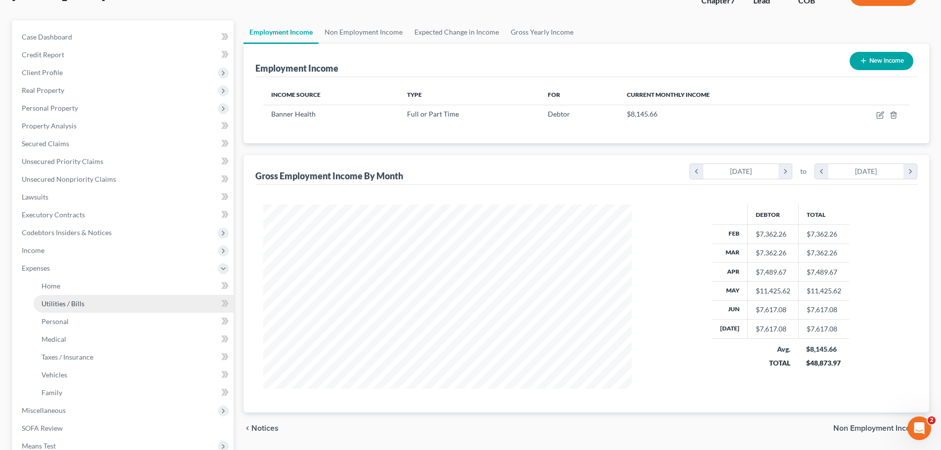
scroll to position [97, 0]
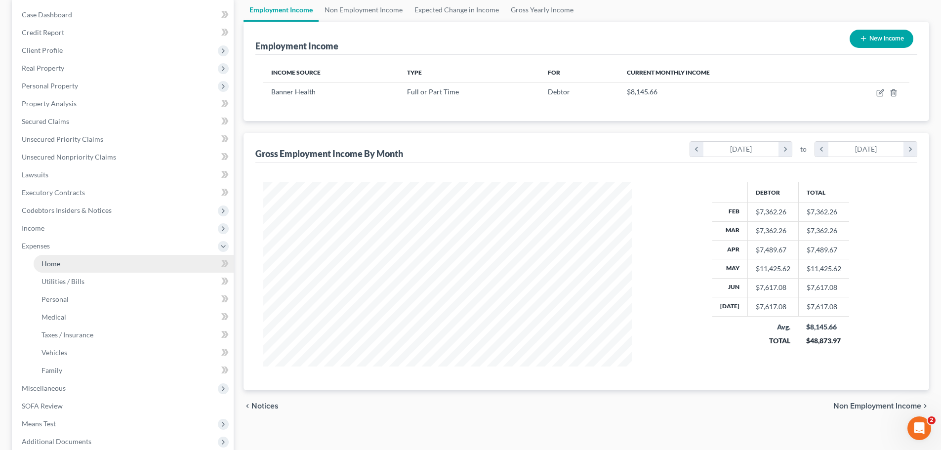
click at [52, 268] on link "Home" at bounding box center [134, 264] width 200 height 18
click at [51, 268] on link "Home" at bounding box center [134, 264] width 200 height 18
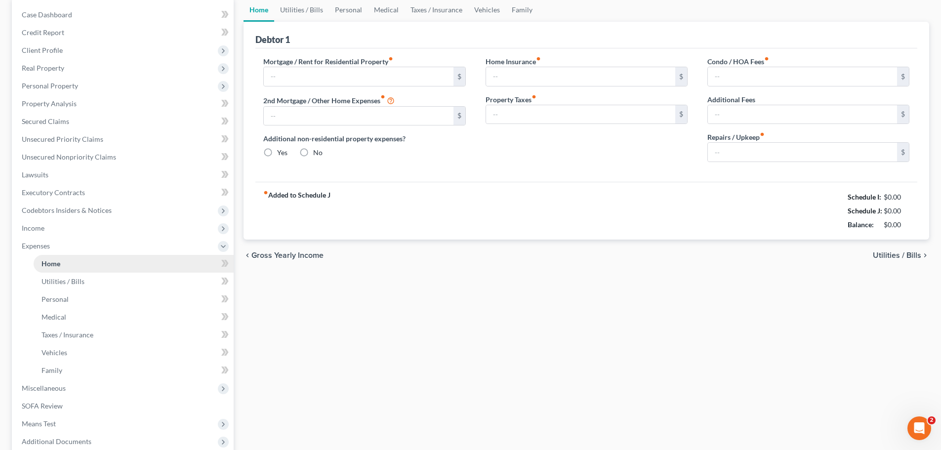
scroll to position [13, 0]
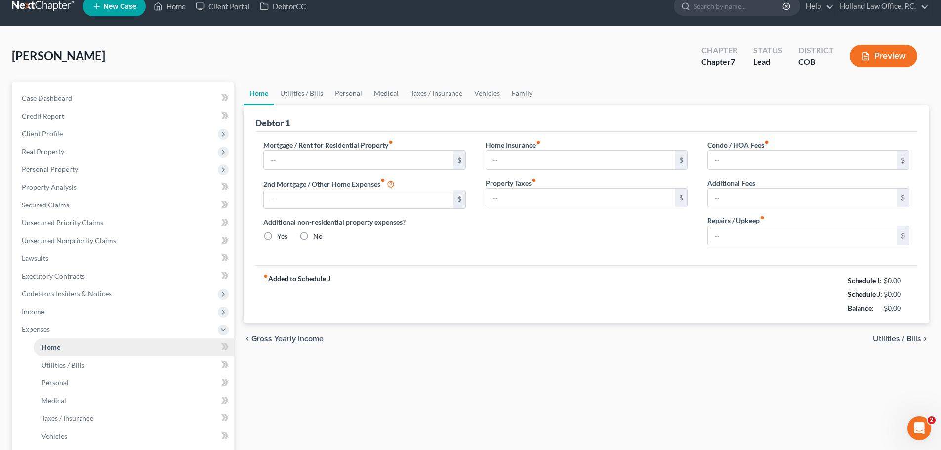
type input "3,600.00"
type input "0.00"
radio input "true"
type input "0.00"
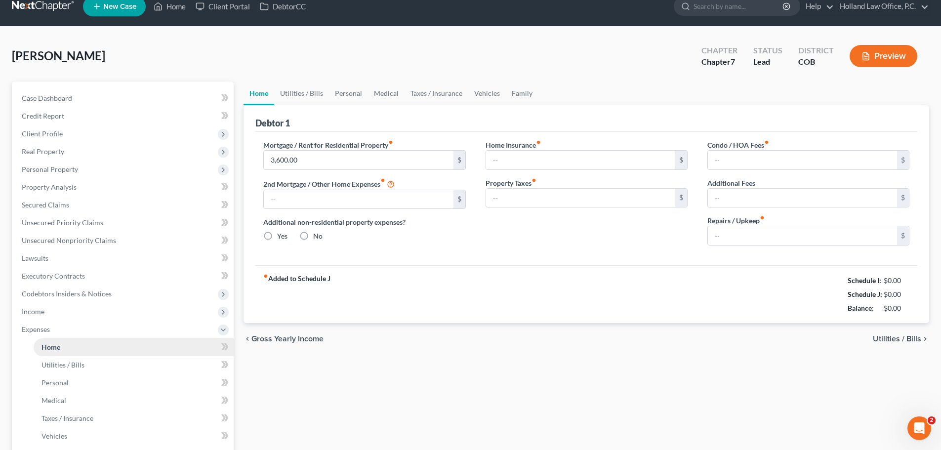
type input "0.00"
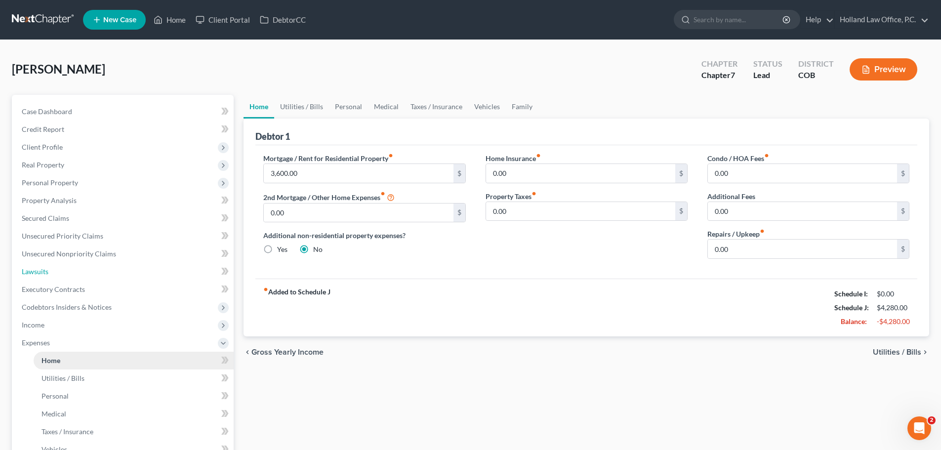
click at [51, 265] on link "Lawsuits" at bounding box center [124, 272] width 220 height 18
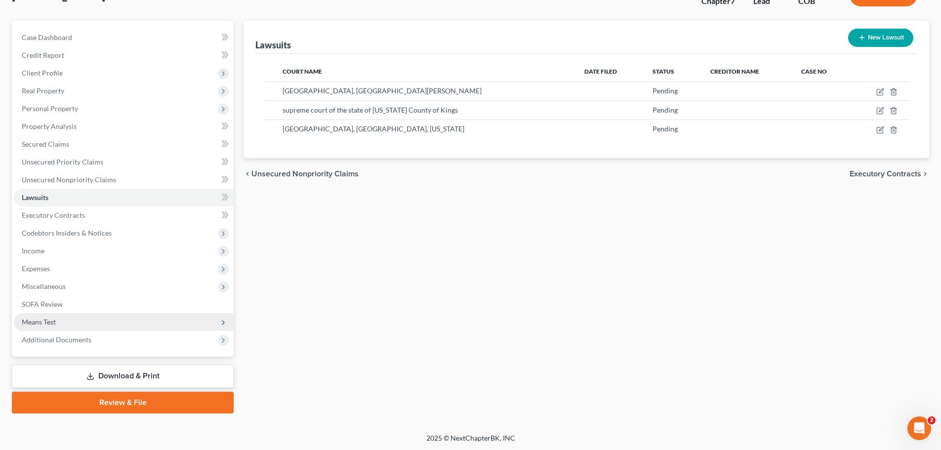
scroll to position [75, 0]
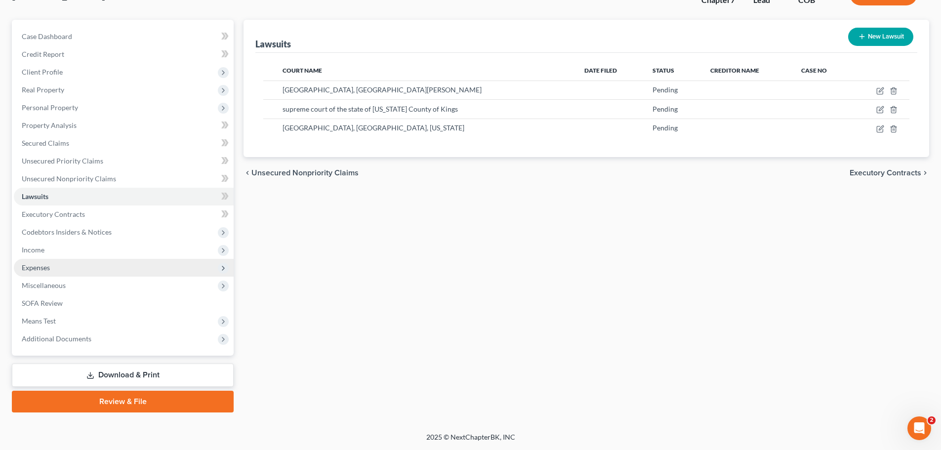
click at [47, 267] on span "Expenses" at bounding box center [36, 267] width 28 height 8
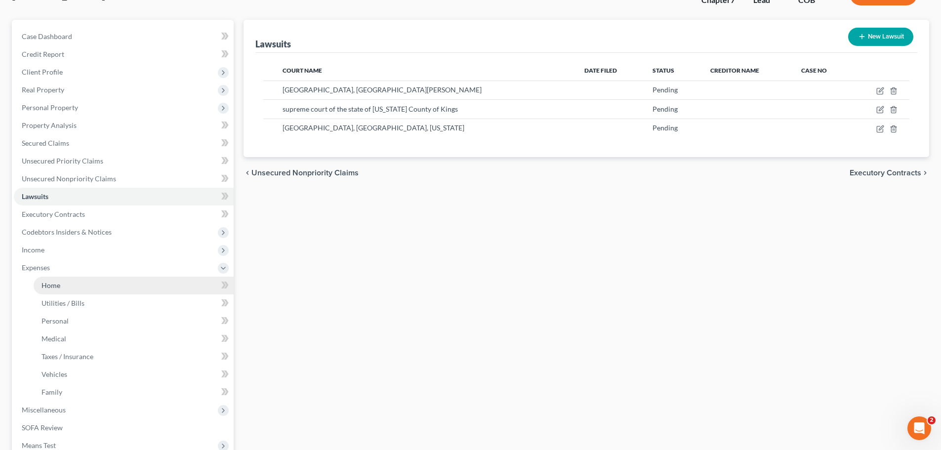
click at [59, 285] on span "Home" at bounding box center [51, 285] width 19 height 8
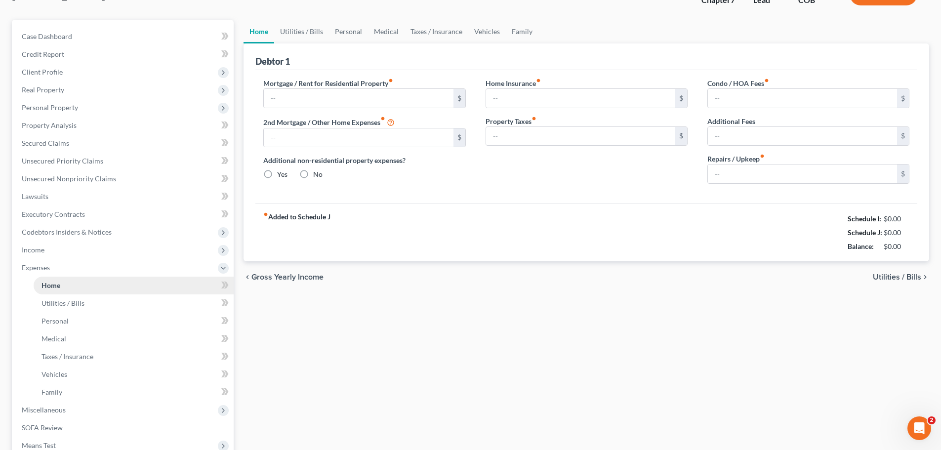
type input "3,600.00"
type input "0.00"
radio input "true"
type input "0.00"
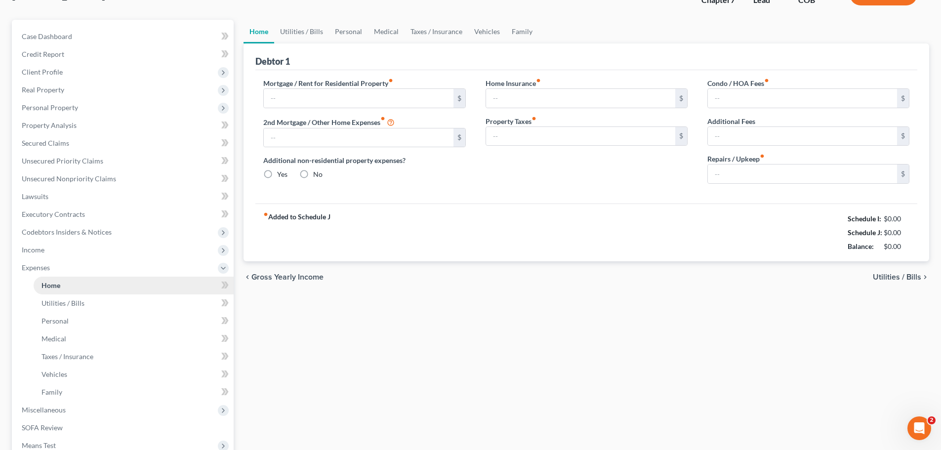
type input "0.00"
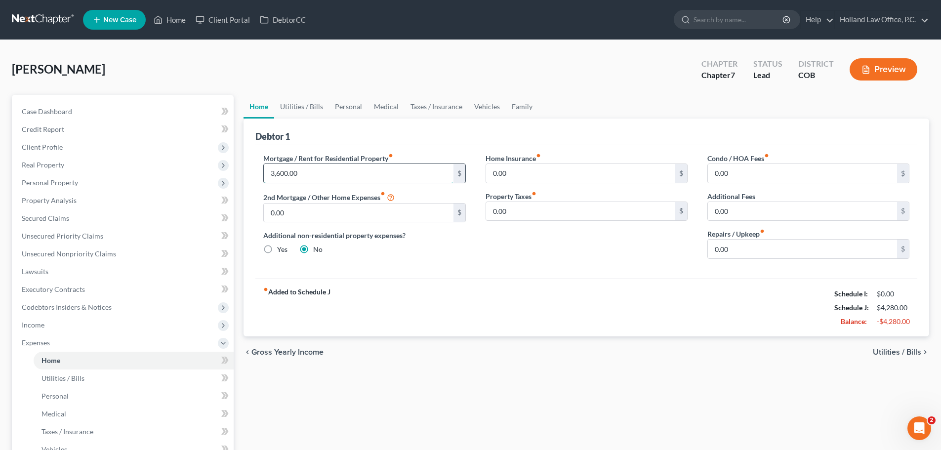
click at [350, 171] on input "3,600.00" at bounding box center [358, 173] width 189 height 19
type input "2,677.35"
click at [534, 209] on input "0.00" at bounding box center [580, 211] width 189 height 19
click at [349, 106] on link "Personal" at bounding box center [348, 107] width 39 height 24
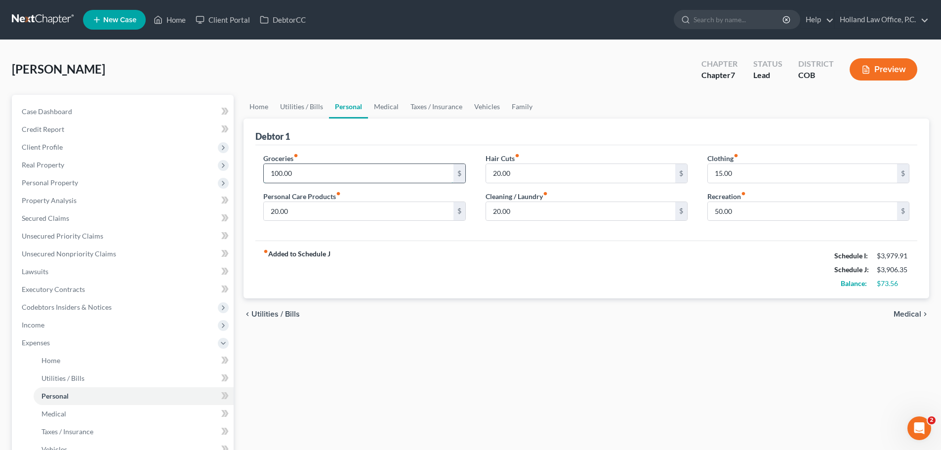
click at [321, 170] on input "100.00" at bounding box center [358, 173] width 189 height 19
type input "150"
click at [297, 215] on input "20.00" at bounding box center [358, 211] width 189 height 19
type input "40"
click at [530, 169] on input "20.00" at bounding box center [580, 173] width 189 height 19
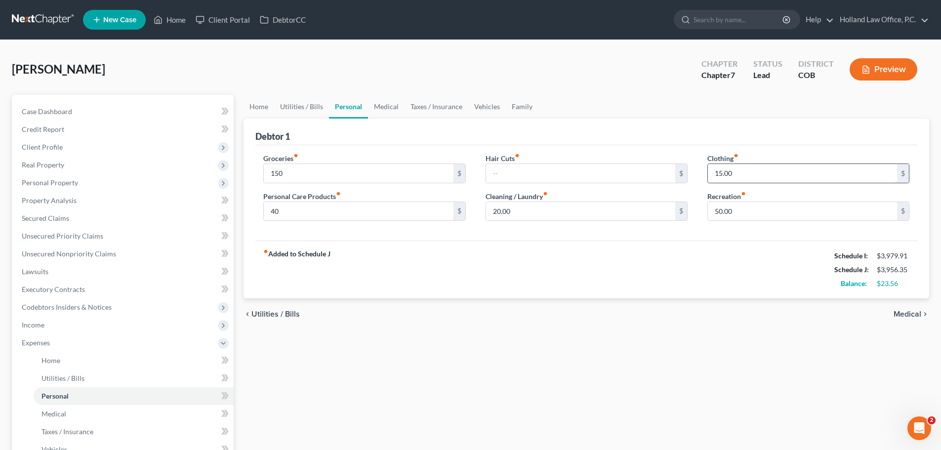
click at [752, 175] on input "15.00" at bounding box center [802, 173] width 189 height 19
type input "35"
click at [544, 219] on input "20.00" at bounding box center [580, 211] width 189 height 19
click at [277, 174] on input "150" at bounding box center [358, 173] width 189 height 19
type input "170"
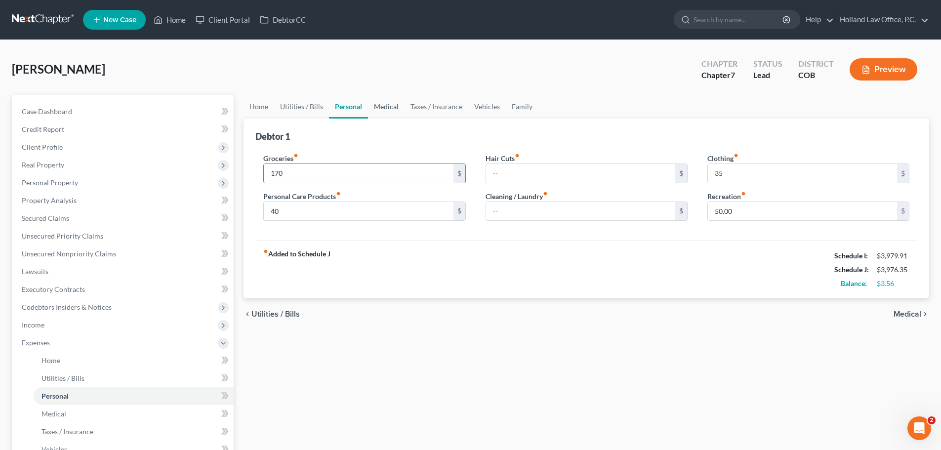
click at [385, 103] on link "Medical" at bounding box center [386, 107] width 37 height 24
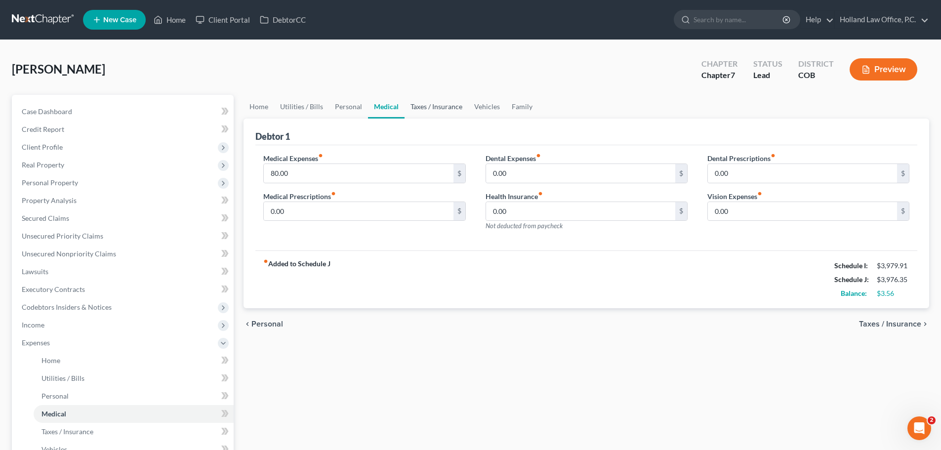
click at [444, 111] on link "Taxes / Insurance" at bounding box center [437, 107] width 64 height 24
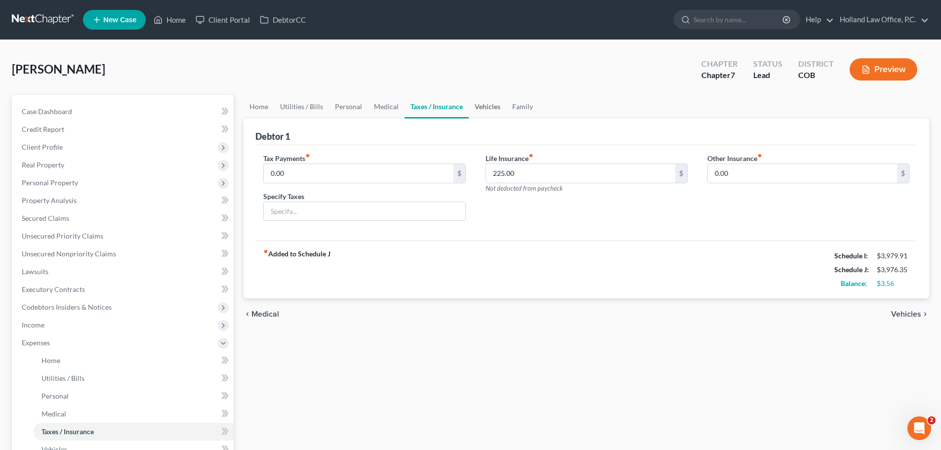
click at [474, 106] on link "Vehicles" at bounding box center [488, 107] width 38 height 24
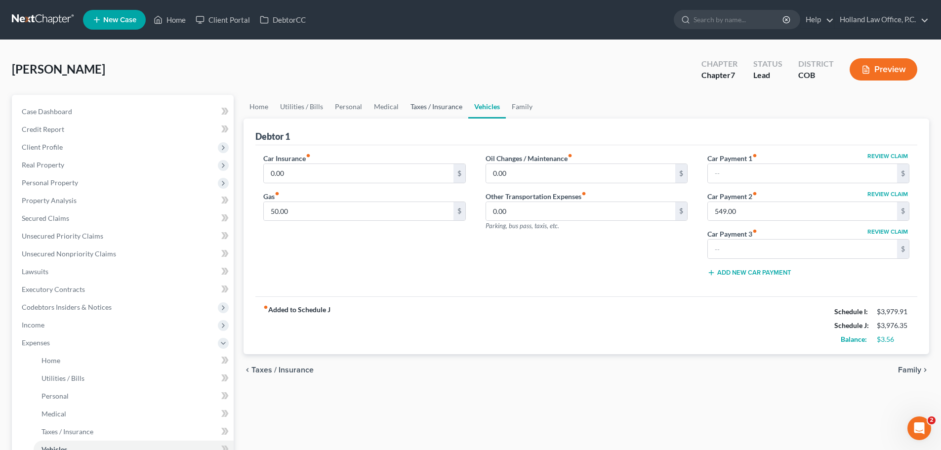
click at [434, 106] on link "Taxes / Insurance" at bounding box center [437, 107] width 64 height 24
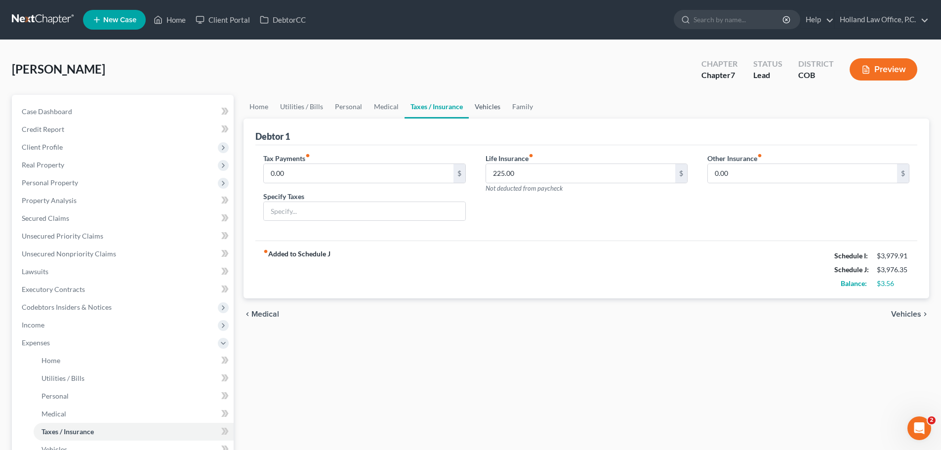
click at [481, 113] on link "Vehicles" at bounding box center [488, 107] width 38 height 24
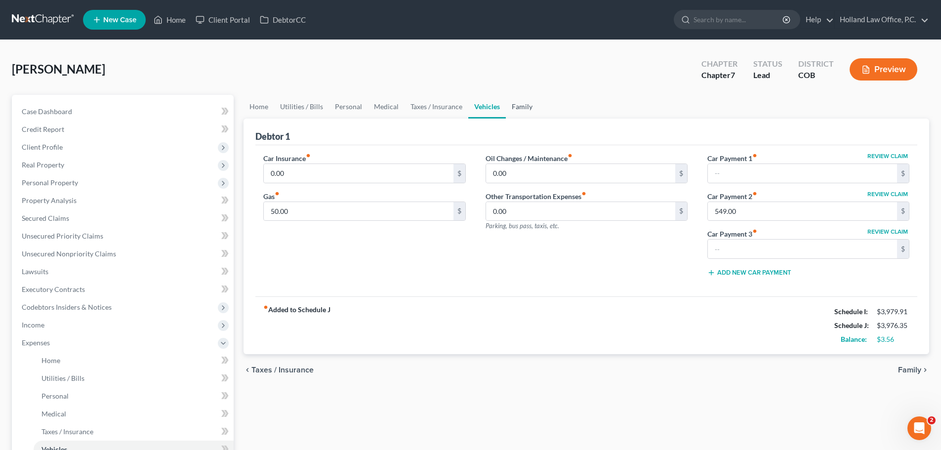
click at [518, 108] on link "Family" at bounding box center [522, 107] width 33 height 24
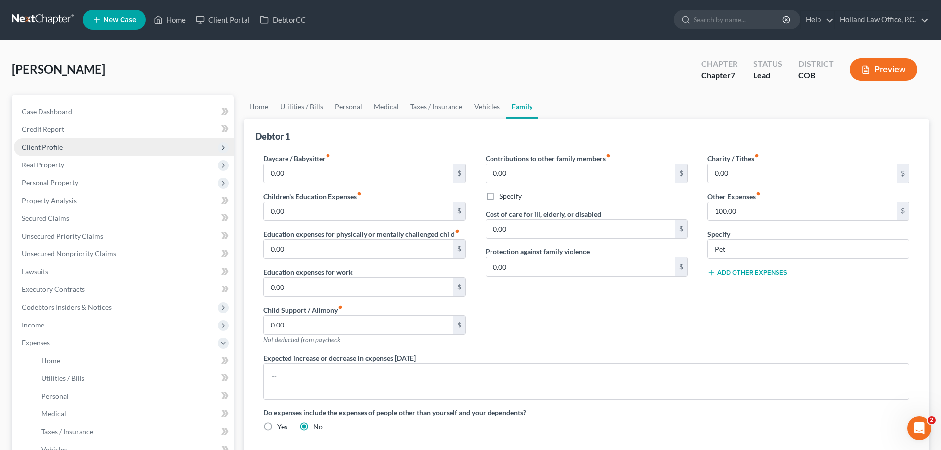
click at [45, 151] on span "Client Profile" at bounding box center [42, 147] width 41 height 8
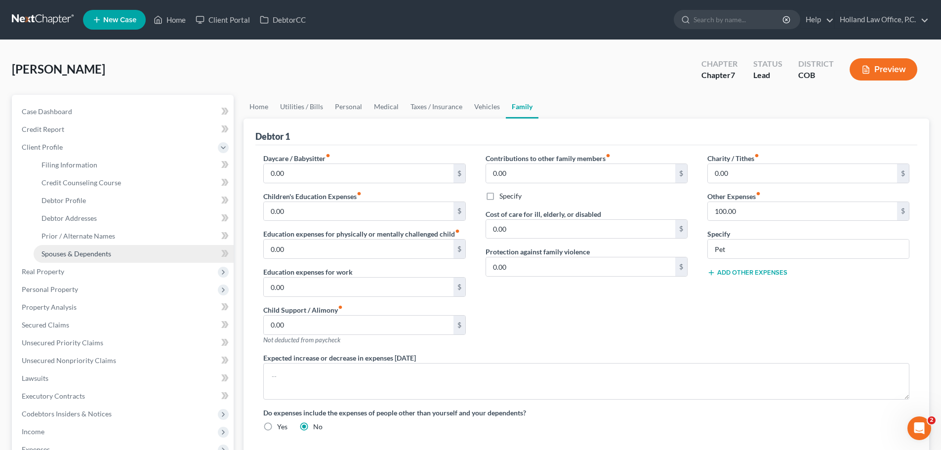
click at [77, 257] on span "Spouses & Dependents" at bounding box center [77, 254] width 70 height 8
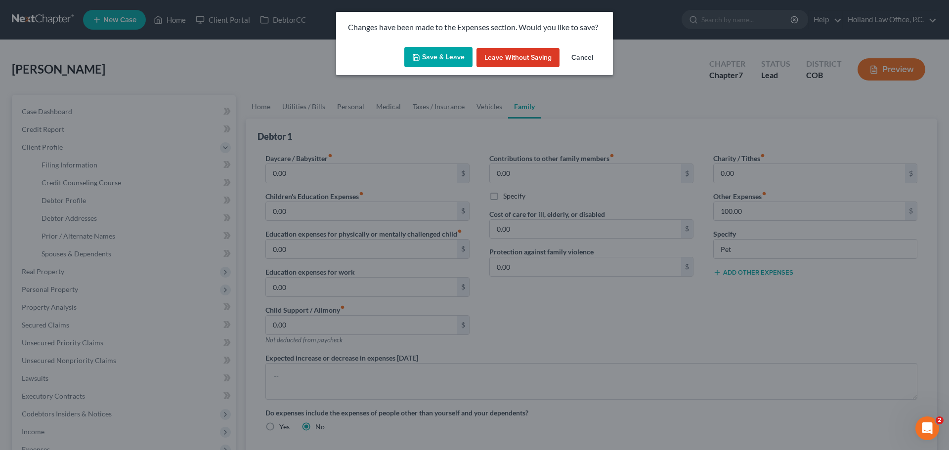
click at [427, 54] on button "Save & Leave" at bounding box center [438, 57] width 68 height 21
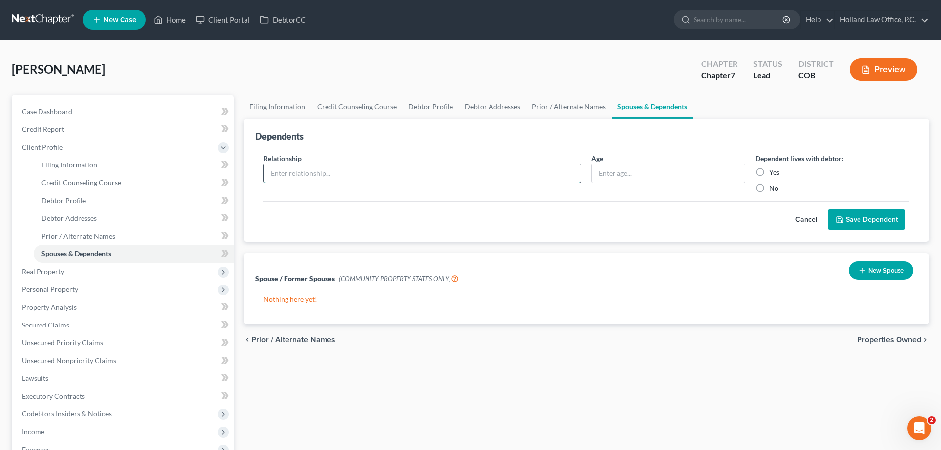
click at [298, 173] on input "text" at bounding box center [422, 173] width 317 height 19
click at [769, 169] on label "Yes" at bounding box center [774, 172] width 10 height 10
click at [773, 169] on input "Yes" at bounding box center [776, 170] width 6 height 6
radio input "true"
click at [769, 170] on label "Yes" at bounding box center [774, 172] width 10 height 10
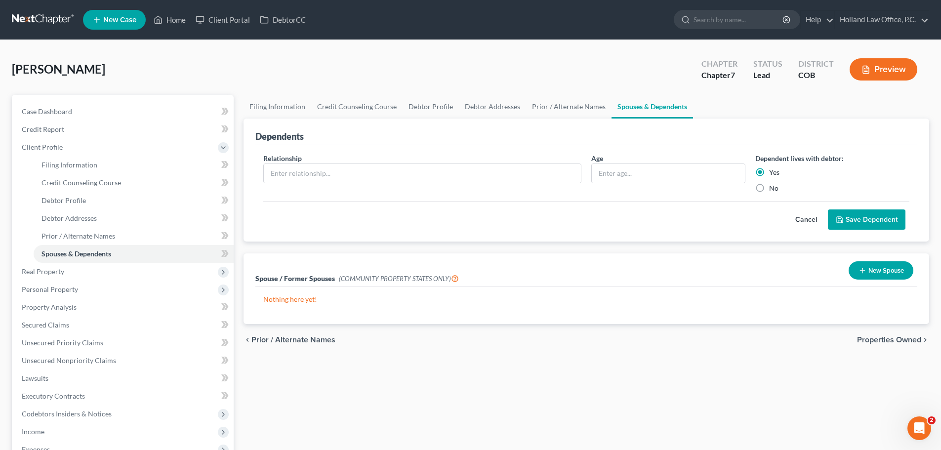
click at [773, 170] on input "Yes" at bounding box center [776, 170] width 6 height 6
click at [349, 174] on input "text" at bounding box center [422, 173] width 317 height 19
type input "[PERSON_NAME]"
click at [617, 172] on input "text" at bounding box center [668, 173] width 153 height 19
type input "50"
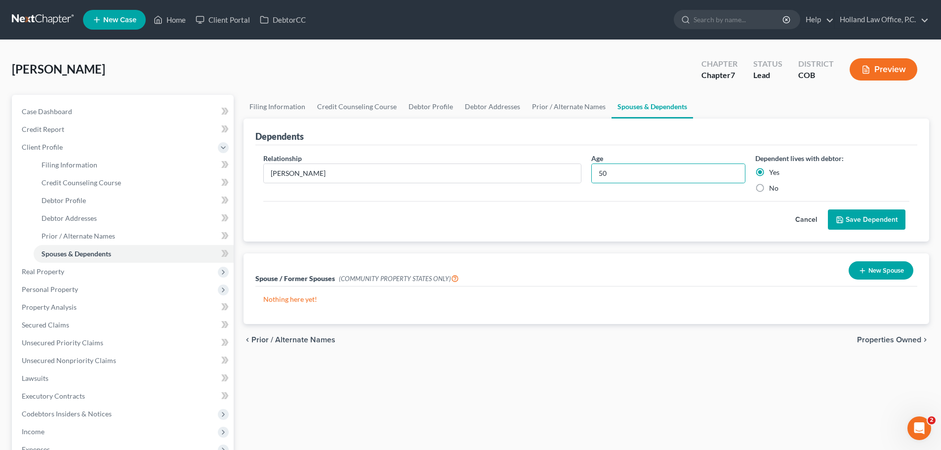
click at [853, 221] on button "Save Dependent" at bounding box center [867, 219] width 78 height 21
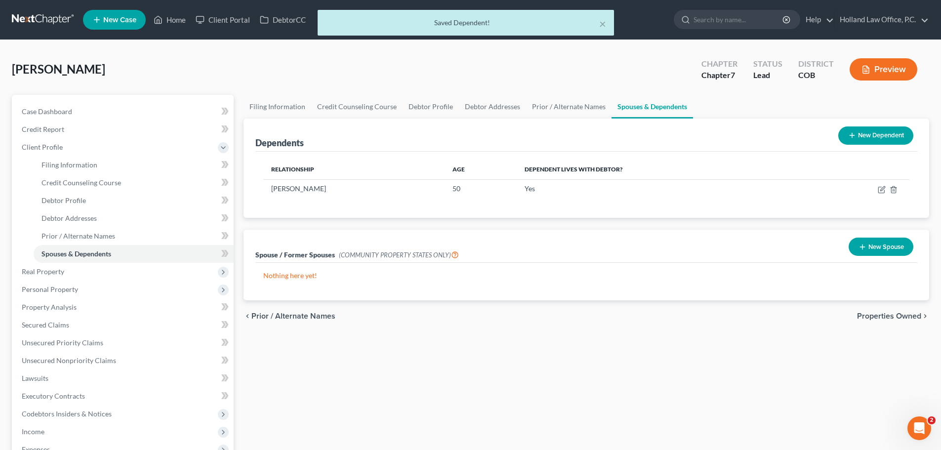
click at [884, 64] on button "Preview" at bounding box center [884, 69] width 68 height 22
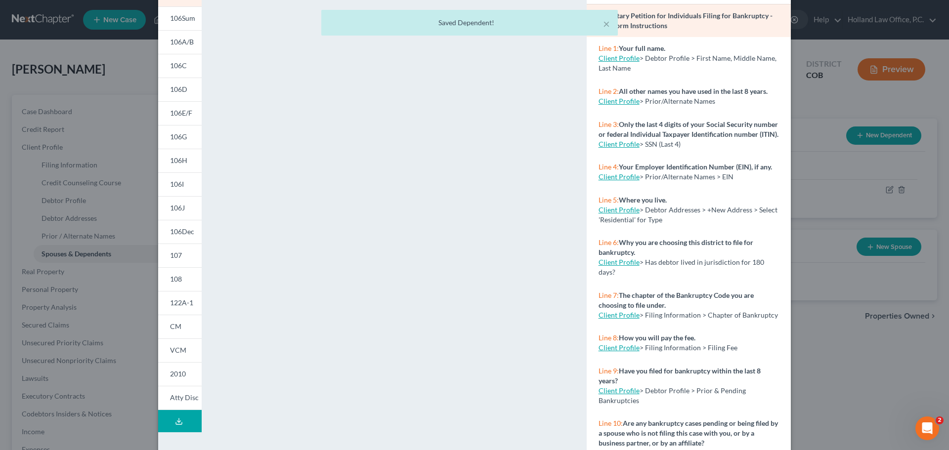
scroll to position [107, 0]
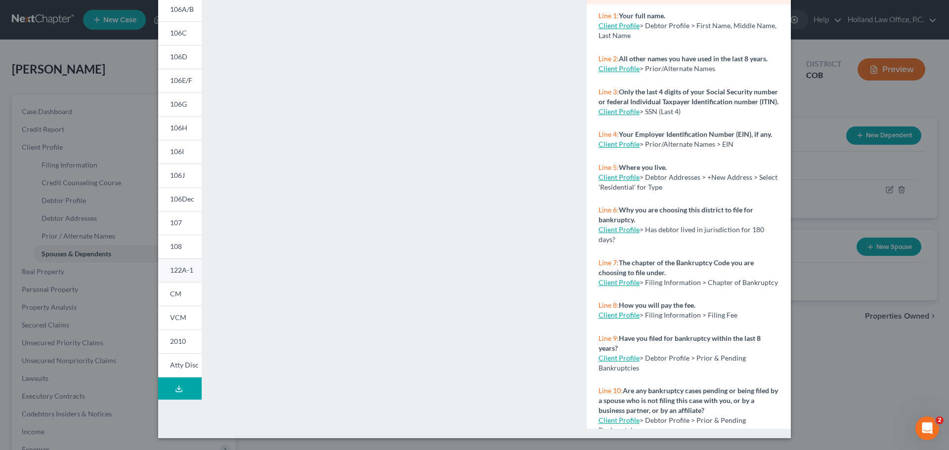
click at [185, 277] on link "122A-1" at bounding box center [179, 270] width 43 height 24
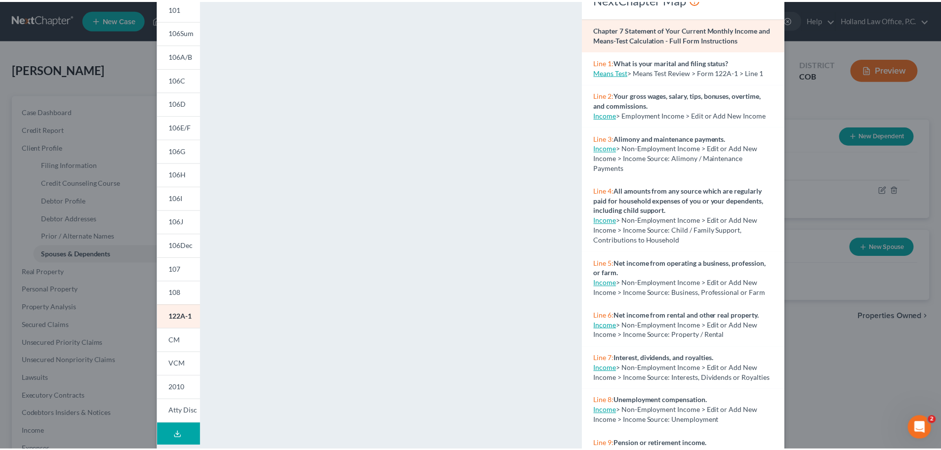
scroll to position [0, 0]
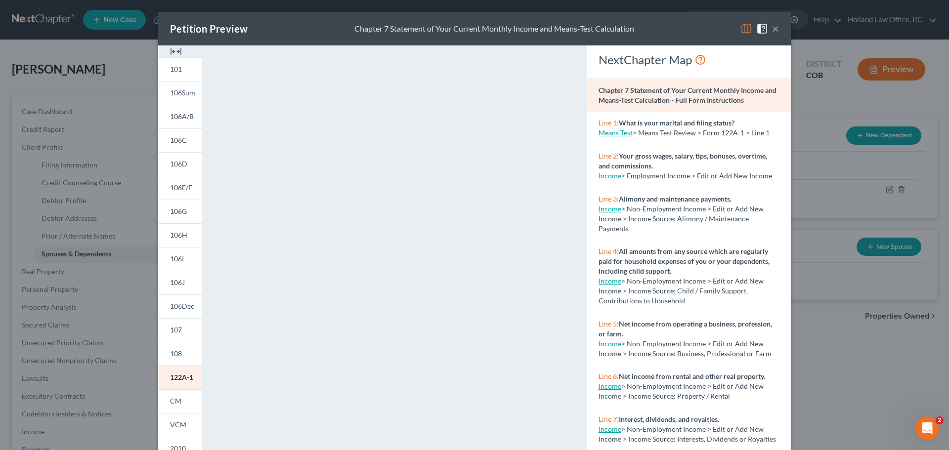
click at [772, 34] on button "×" at bounding box center [775, 29] width 7 height 12
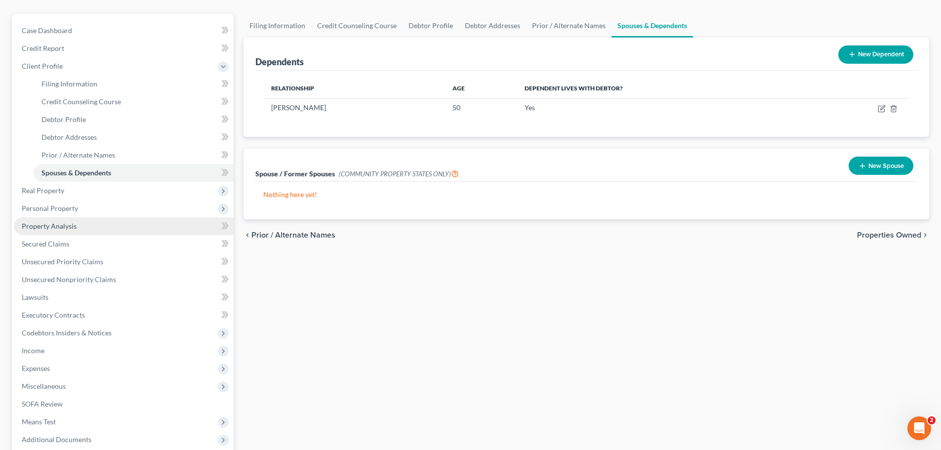
scroll to position [99, 0]
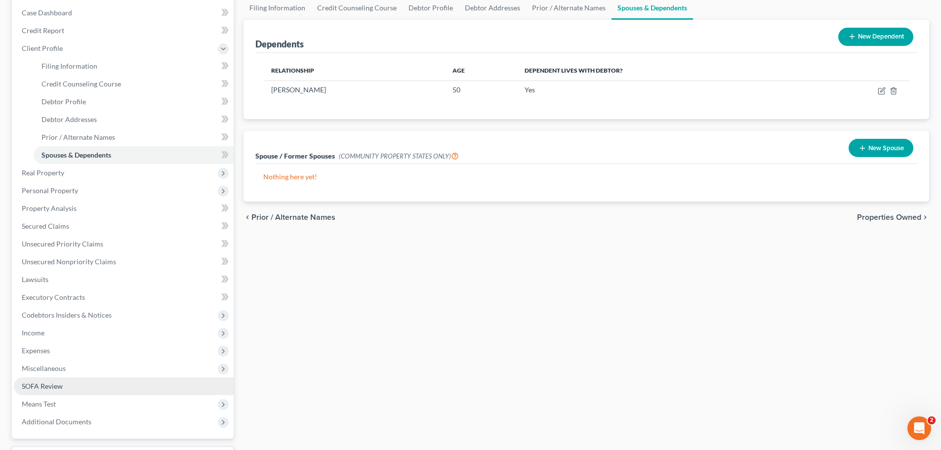
click at [42, 389] on span "SOFA Review" at bounding box center [42, 386] width 41 height 8
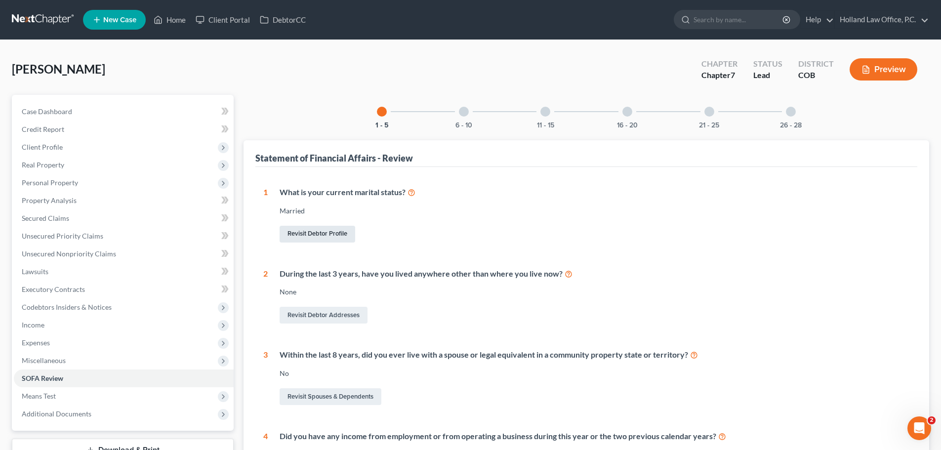
click at [328, 232] on link "Revisit Debtor Profile" at bounding box center [318, 234] width 76 height 17
select select "1"
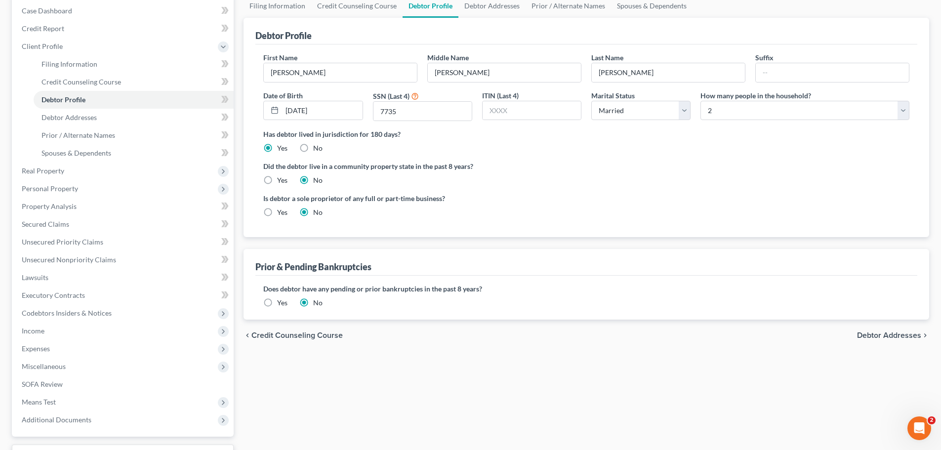
scroll to position [103, 0]
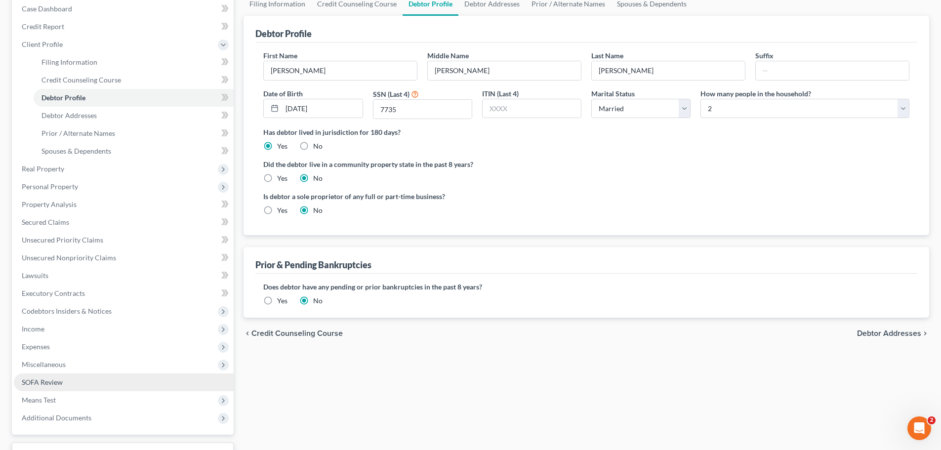
click at [57, 385] on span "SOFA Review" at bounding box center [42, 382] width 41 height 8
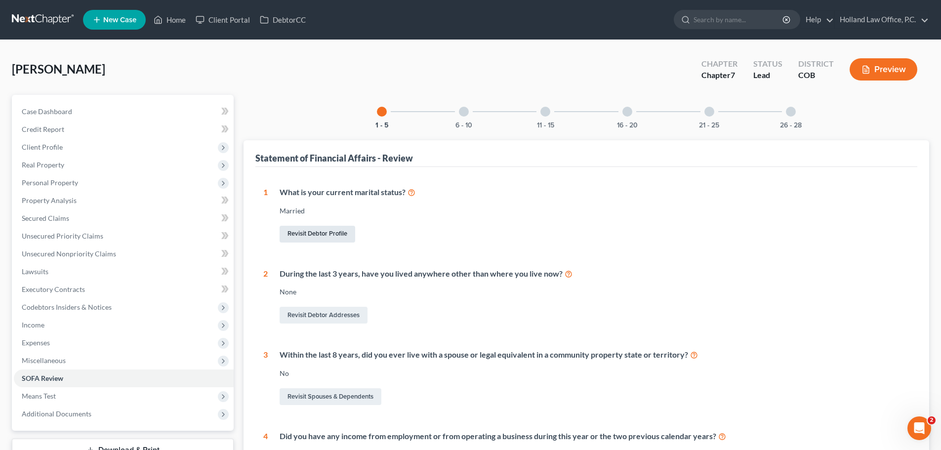
click at [299, 235] on link "Revisit Debtor Profile" at bounding box center [318, 234] width 76 height 17
select select "1"
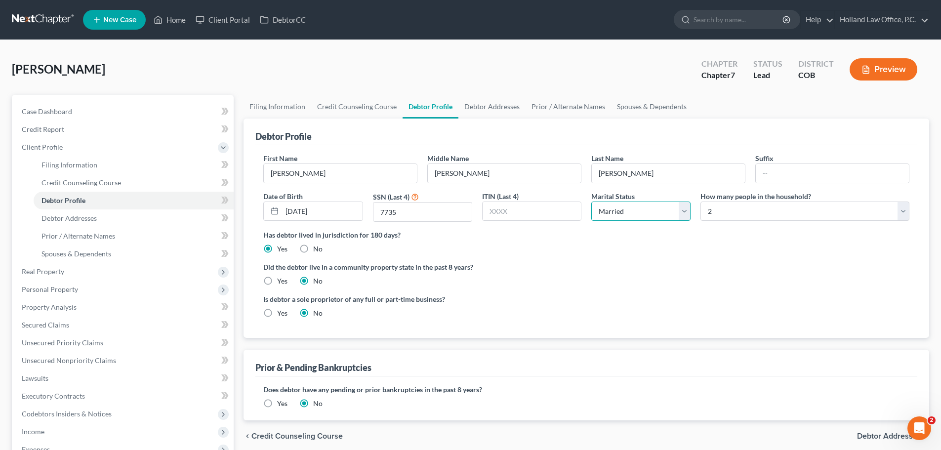
click at [685, 213] on select "Select Single Married Separated Divorced Widowed" at bounding box center [640, 212] width 99 height 20
select select "0"
click at [591, 202] on select "Select Single Married Separated Divorced Widowed" at bounding box center [640, 212] width 99 height 20
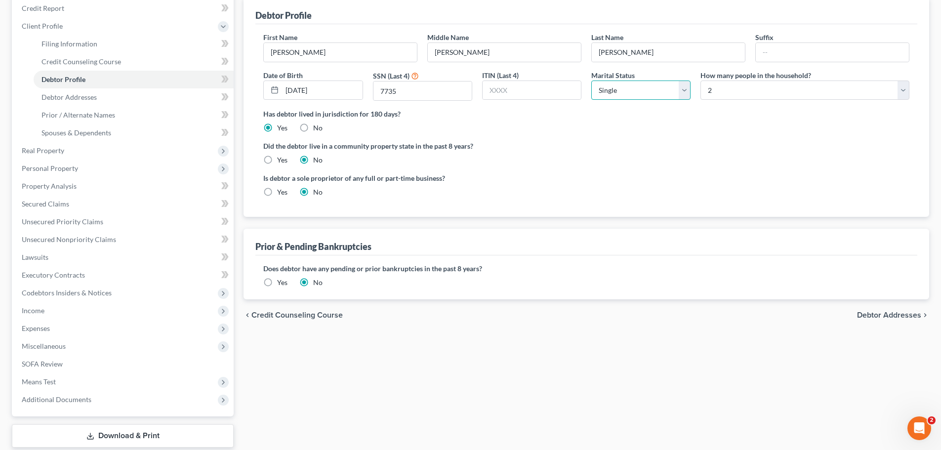
scroll to position [182, 0]
